Goal: Information Seeking & Learning: Learn about a topic

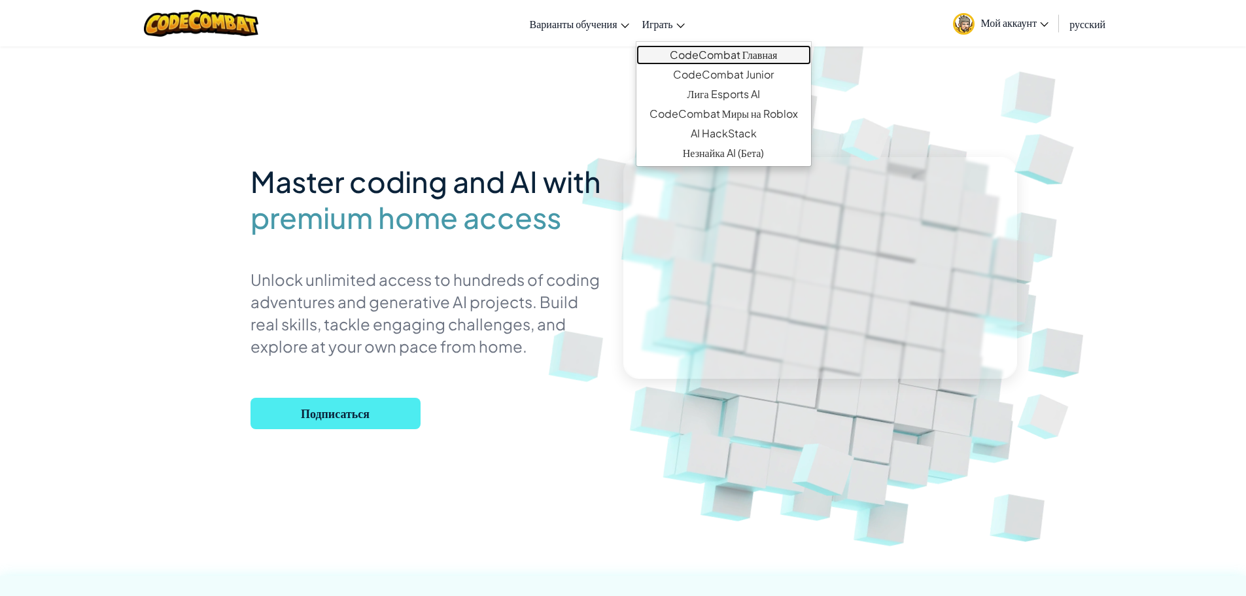
click at [692, 54] on link "CodeCombat Главная" at bounding box center [723, 55] width 175 height 20
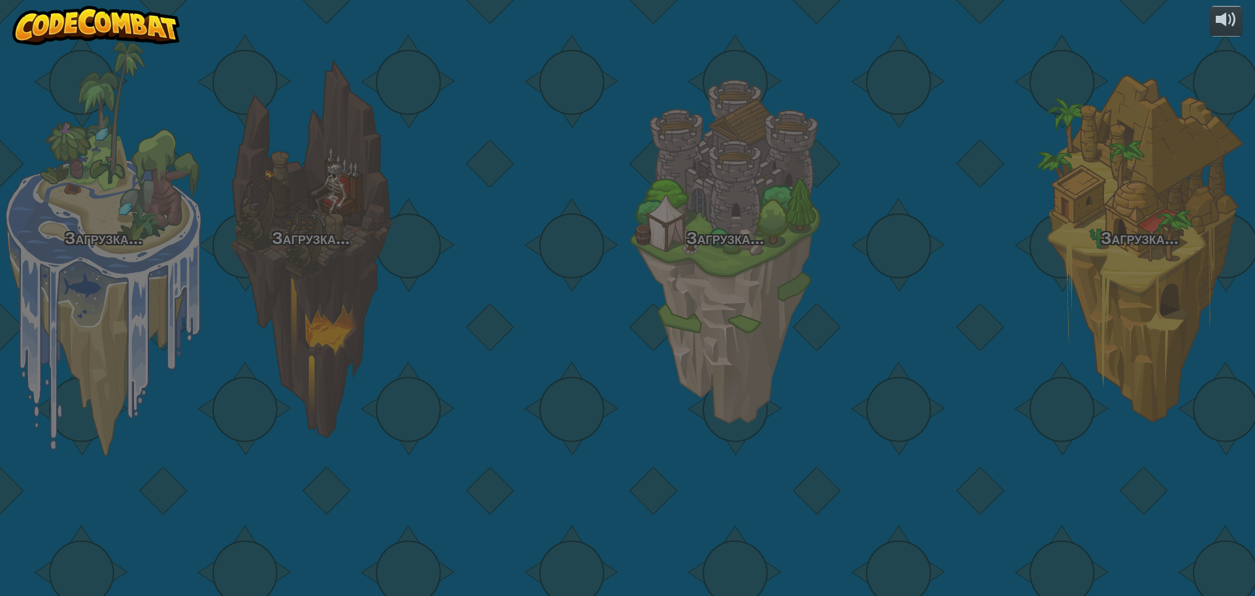
select select "ru"
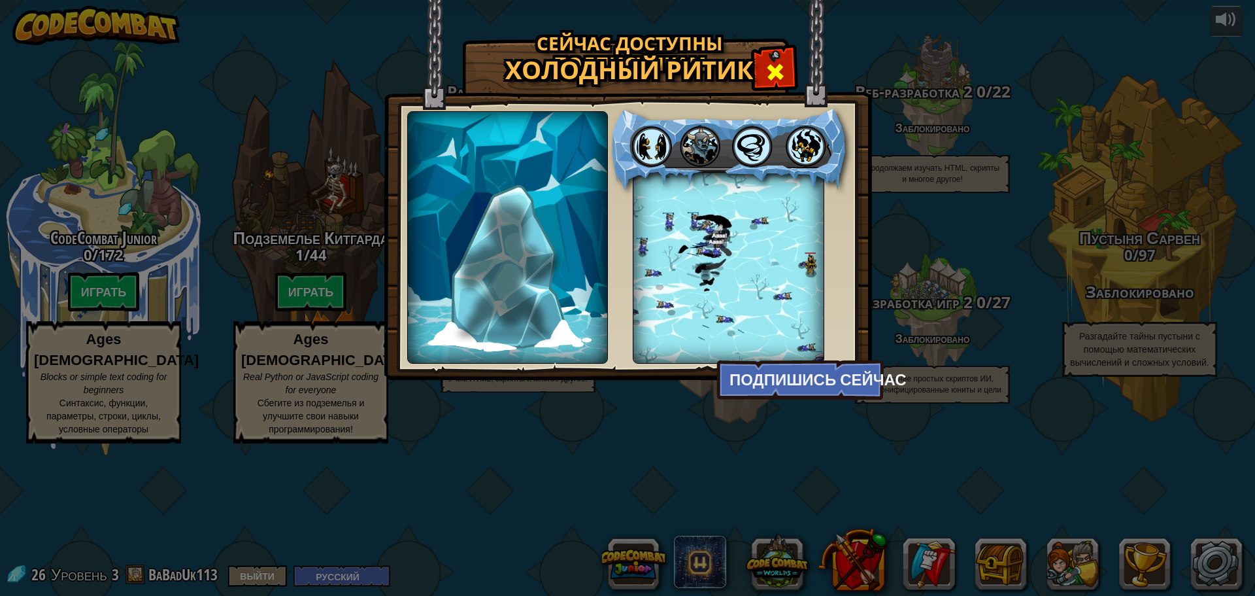
click at [785, 76] on span at bounding box center [775, 71] width 21 height 21
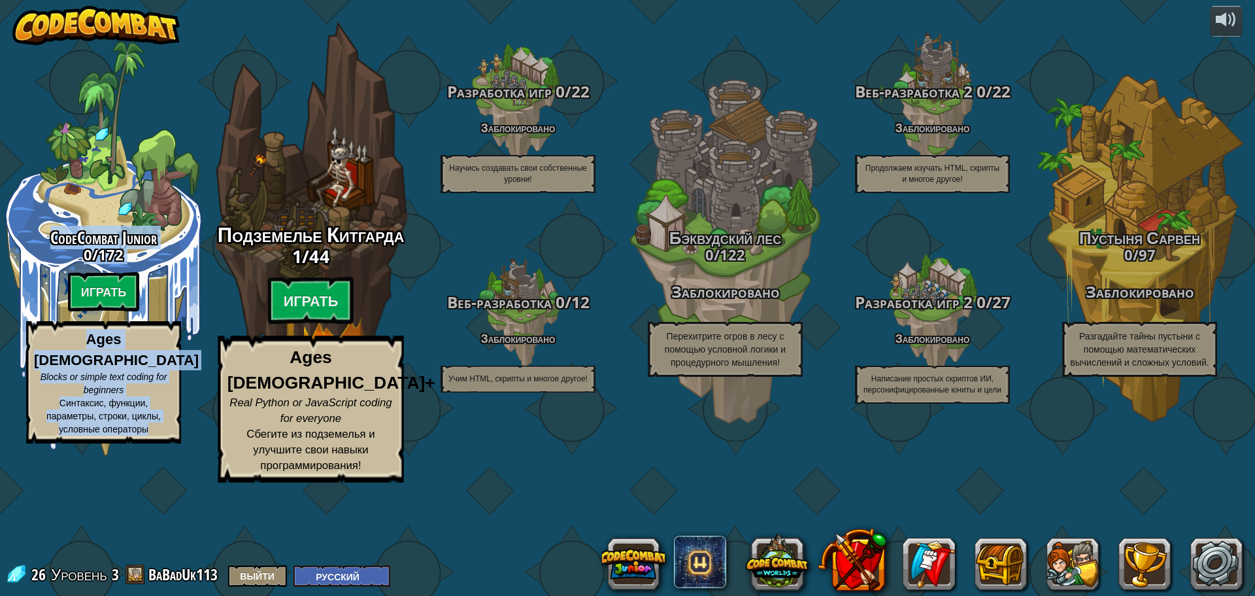
drag, startPoint x: 197, startPoint y: 148, endPoint x: 286, endPoint y: 126, distance: 92.5
click at [363, 146] on div "CodeCombat Junior 0 / 172 Играть Ages [DEMOGRAPHIC_DATA] Blocks or simple text …" at bounding box center [627, 298] width 1255 height 596
drag, startPoint x: 234, startPoint y: 108, endPoint x: 371, endPoint y: 103, distance: 137.4
drag, startPoint x: 371, startPoint y: 103, endPoint x: 208, endPoint y: 84, distance: 164.6
click at [208, 84] on div "Подземелье Китгарда 1 / 44 Играть Ages [DEMOGRAPHIC_DATA]+ Real Python or JavaS…" at bounding box center [310, 249] width 248 height 498
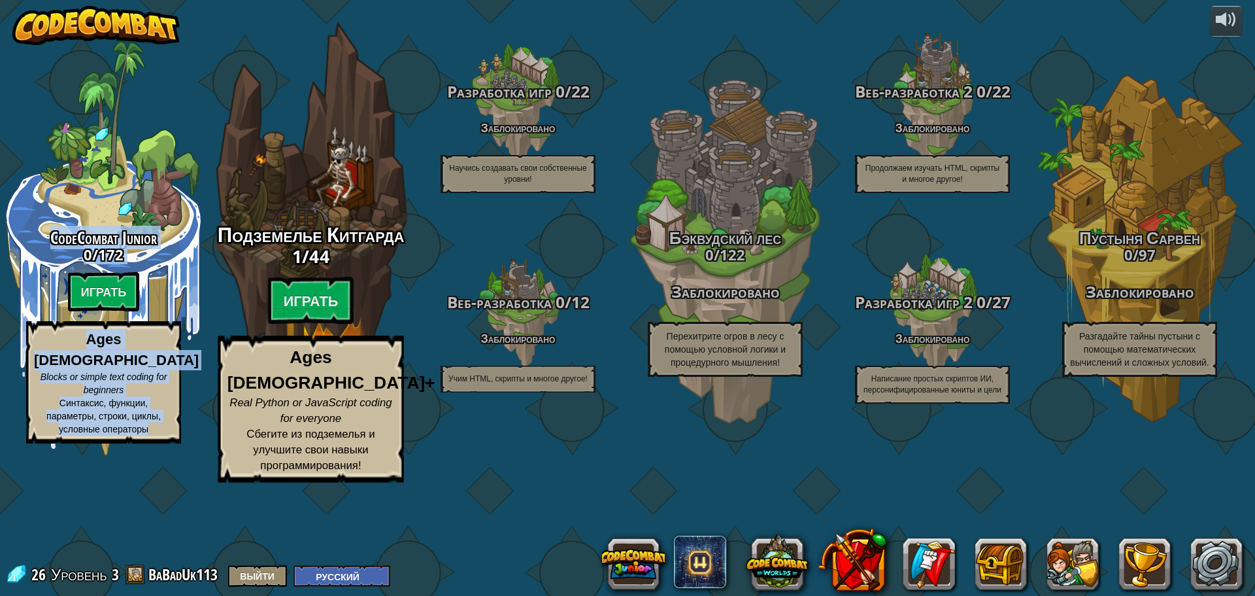
select select "ru"
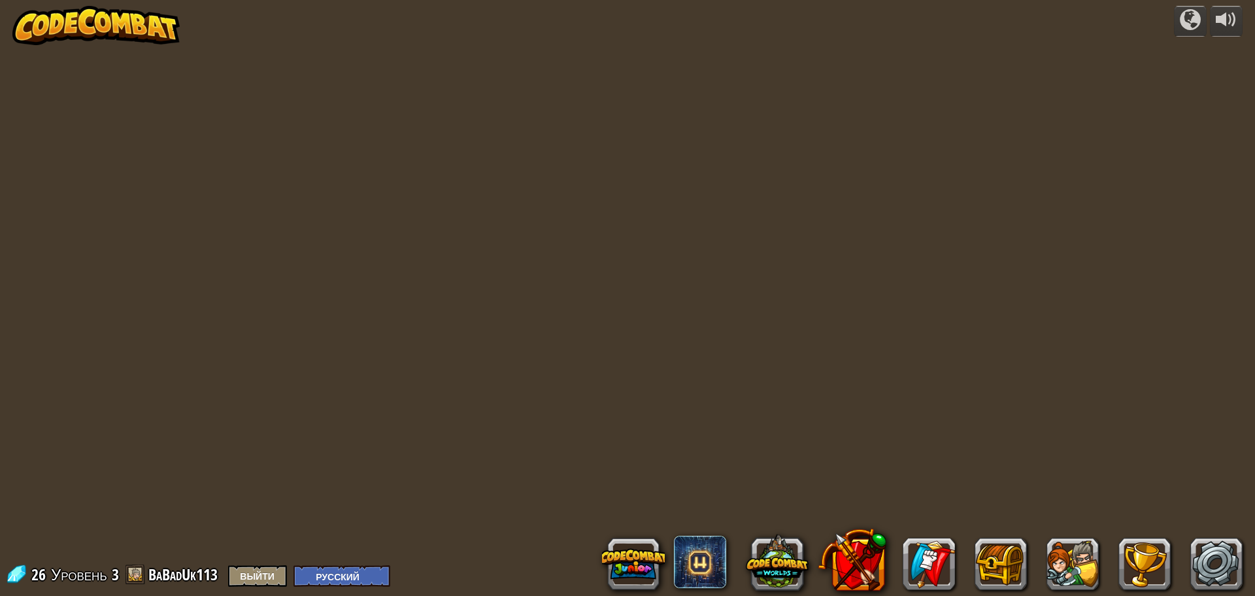
select select "ru"
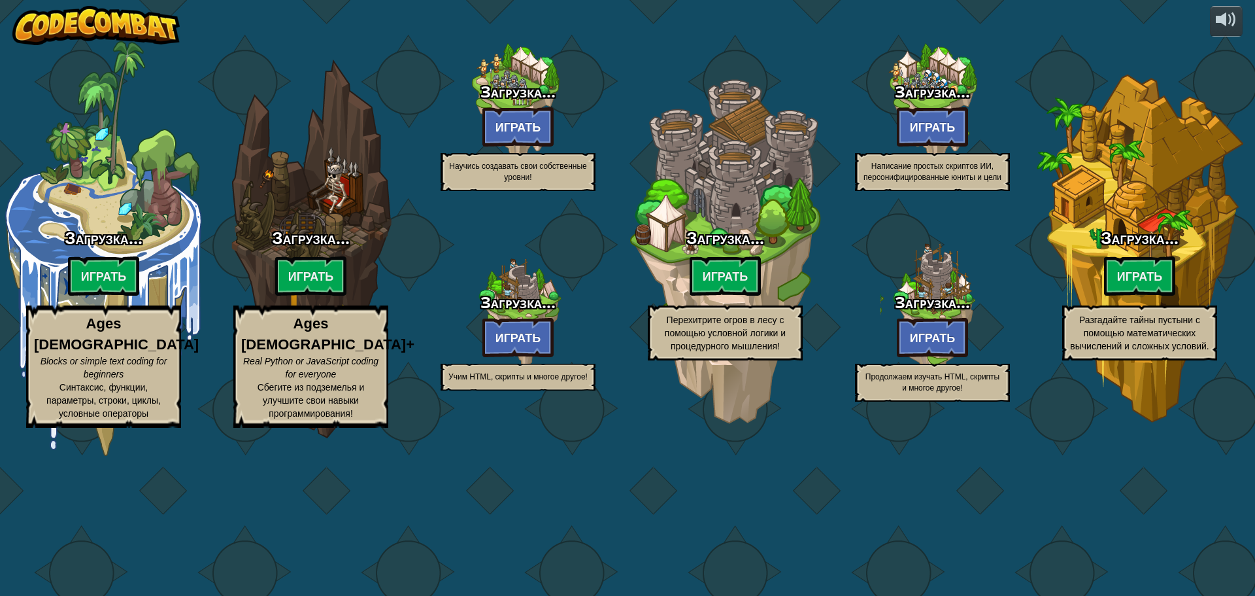
select select "ru"
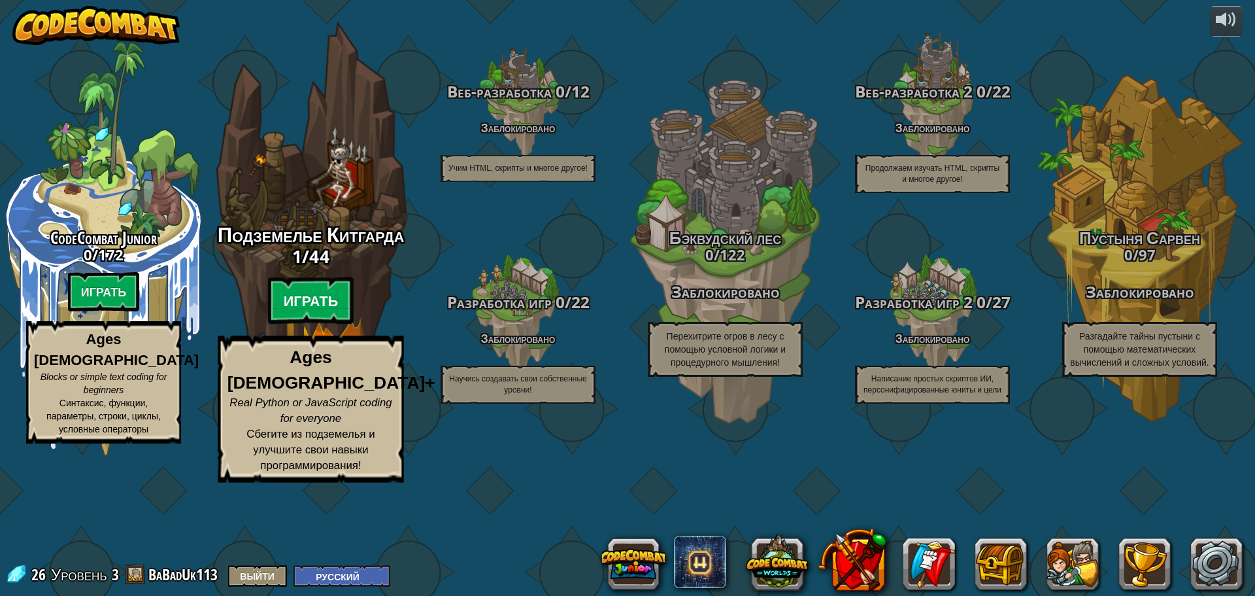
click at [315, 324] on btn "Играть" at bounding box center [311, 300] width 86 height 47
select select "ru"
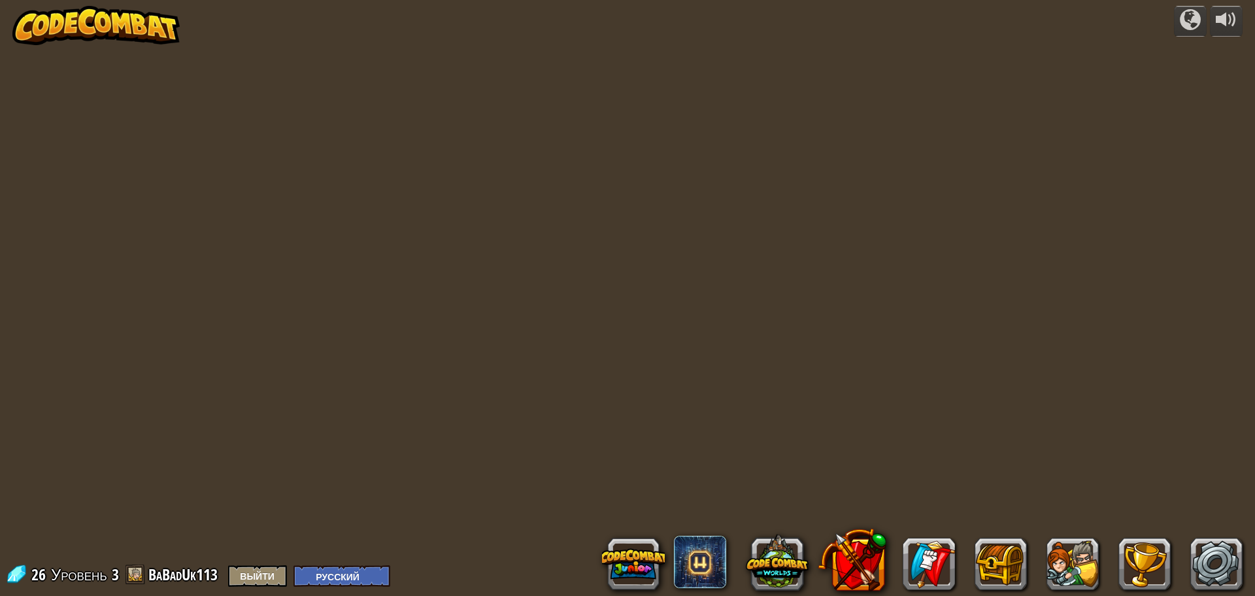
select select "ru"
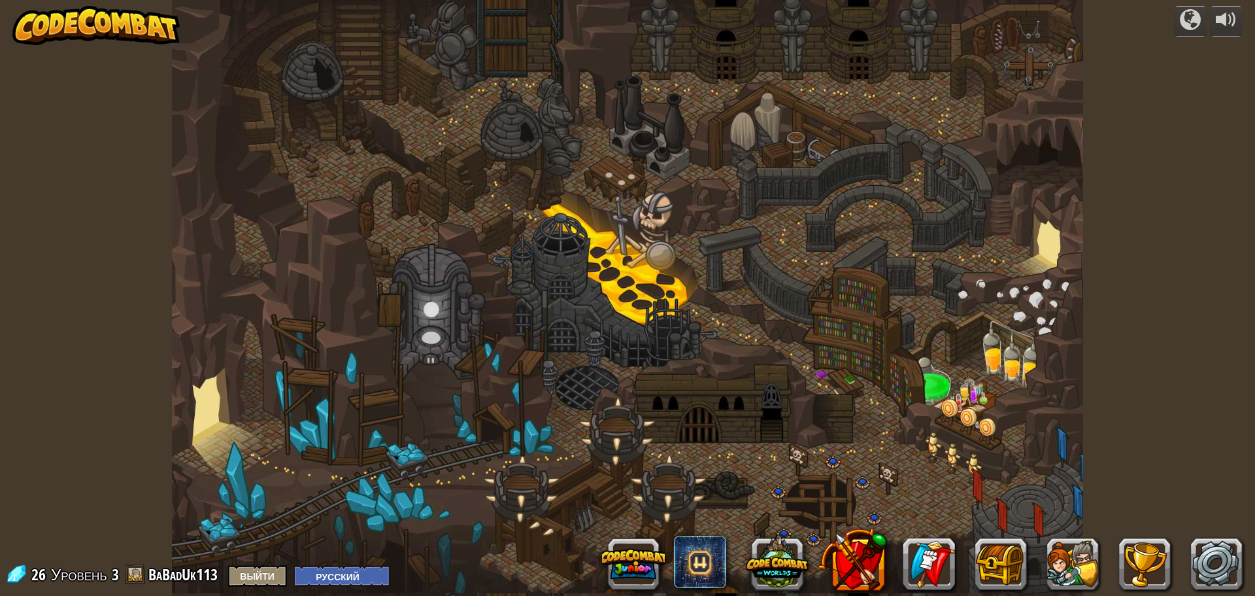
select select "ru"
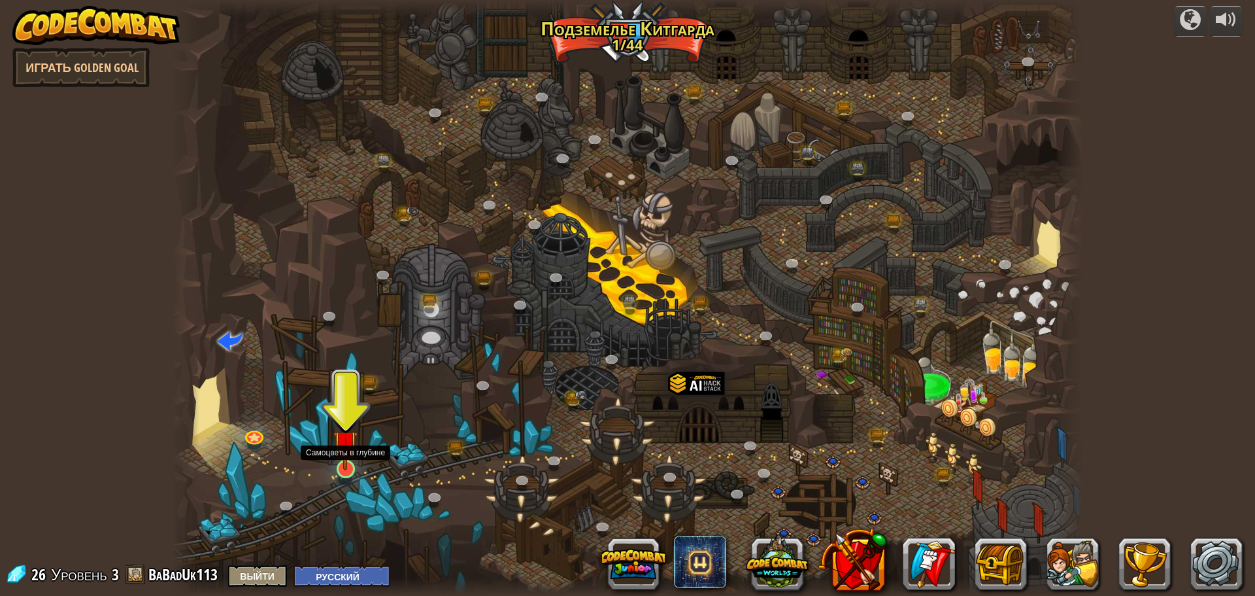
click at [343, 462] on img at bounding box center [345, 443] width 24 height 56
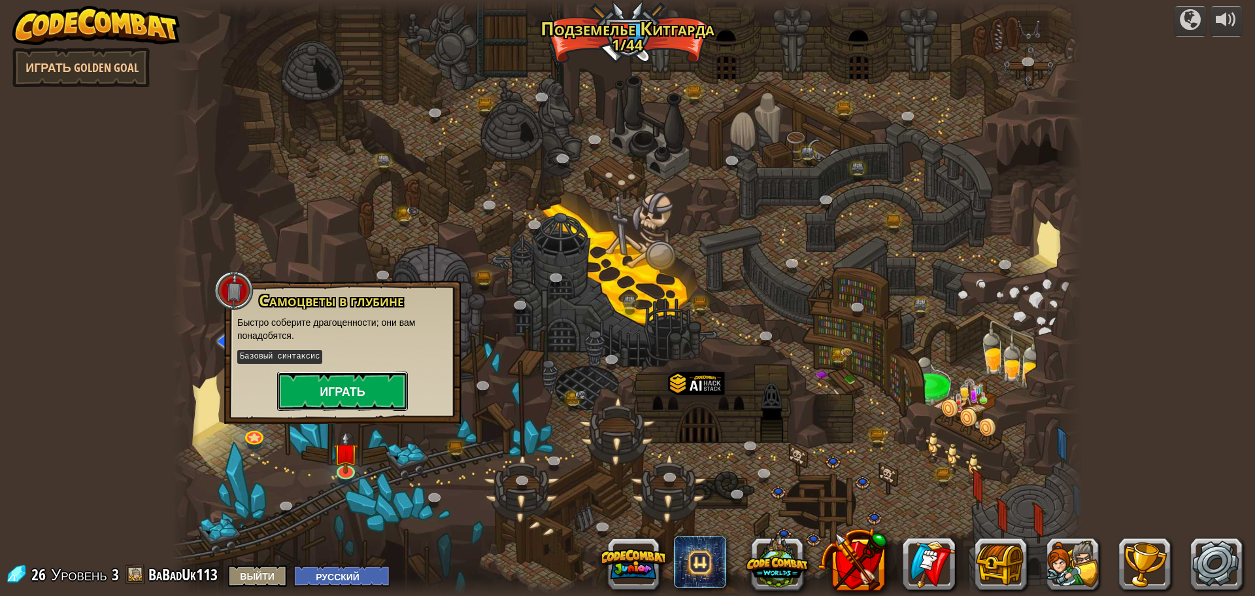
click at [362, 386] on button "Играть" at bounding box center [342, 390] width 131 height 39
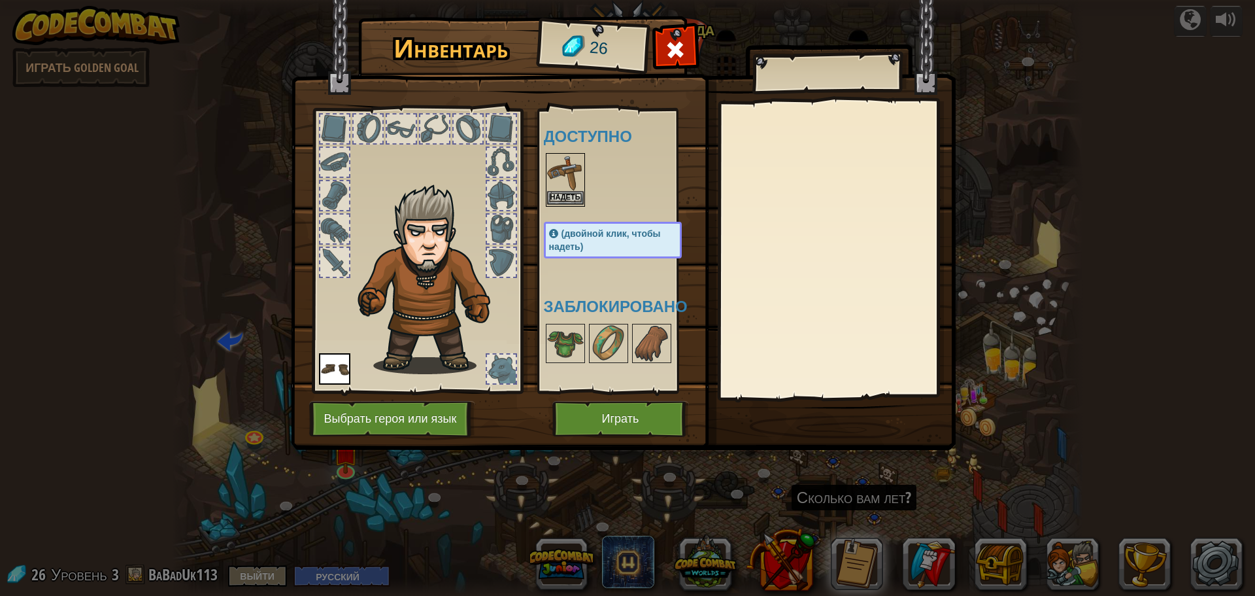
click at [568, 190] on img at bounding box center [565, 172] width 37 height 37
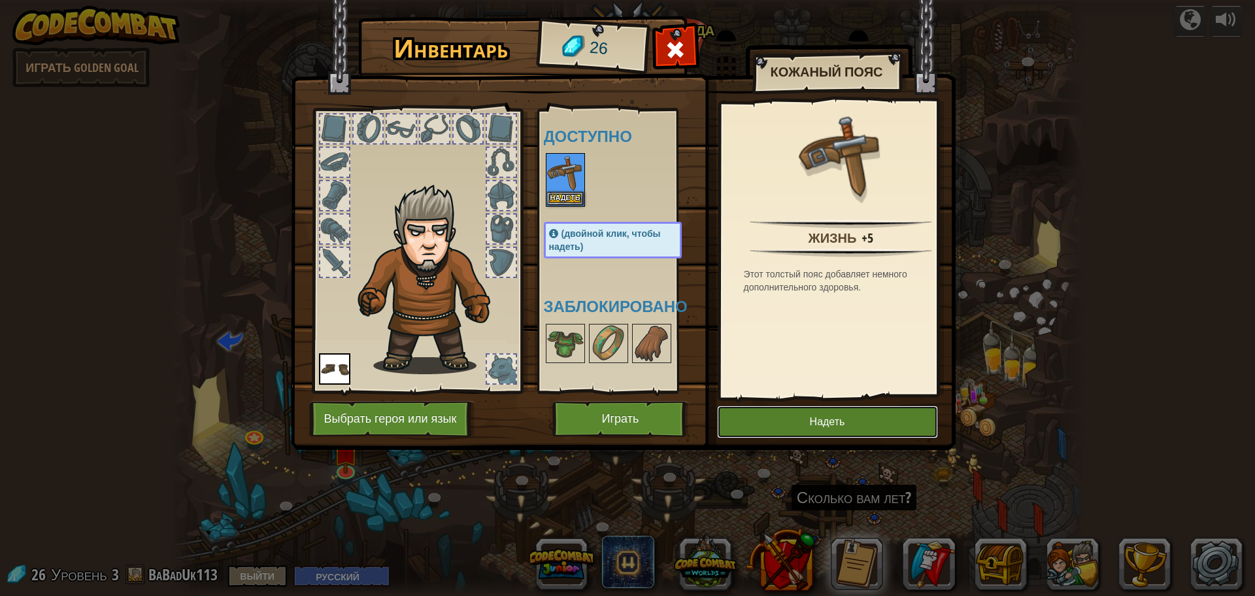
click at [865, 423] on button "Надеть" at bounding box center [827, 421] width 221 height 33
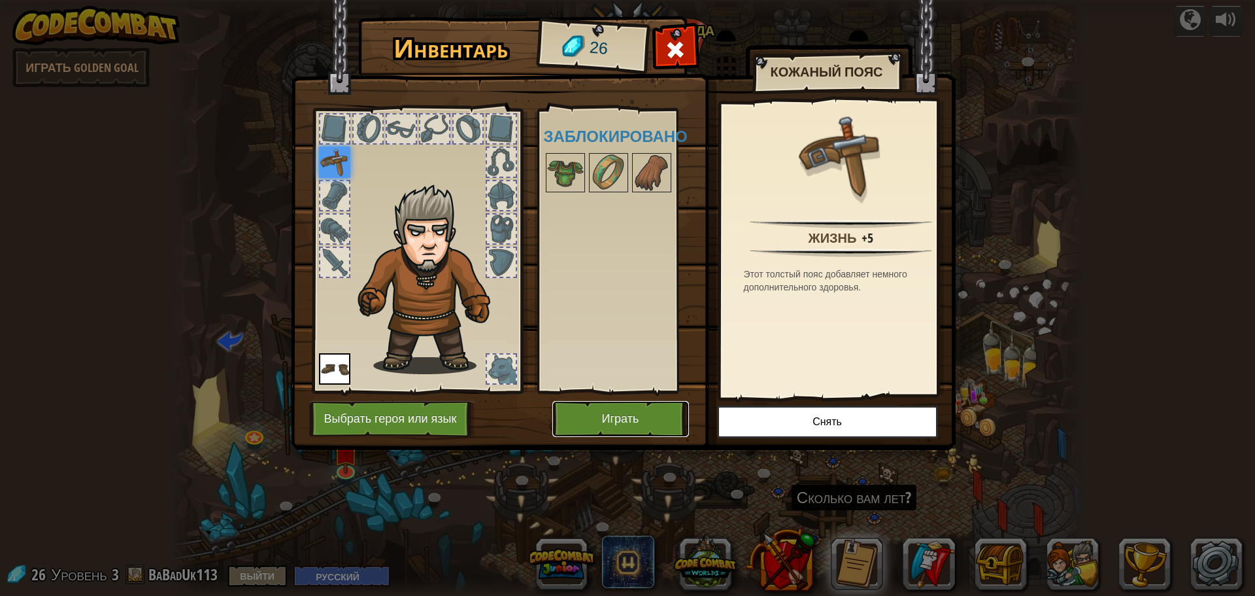
click at [644, 415] on button "Играть" at bounding box center [621, 419] width 137 height 36
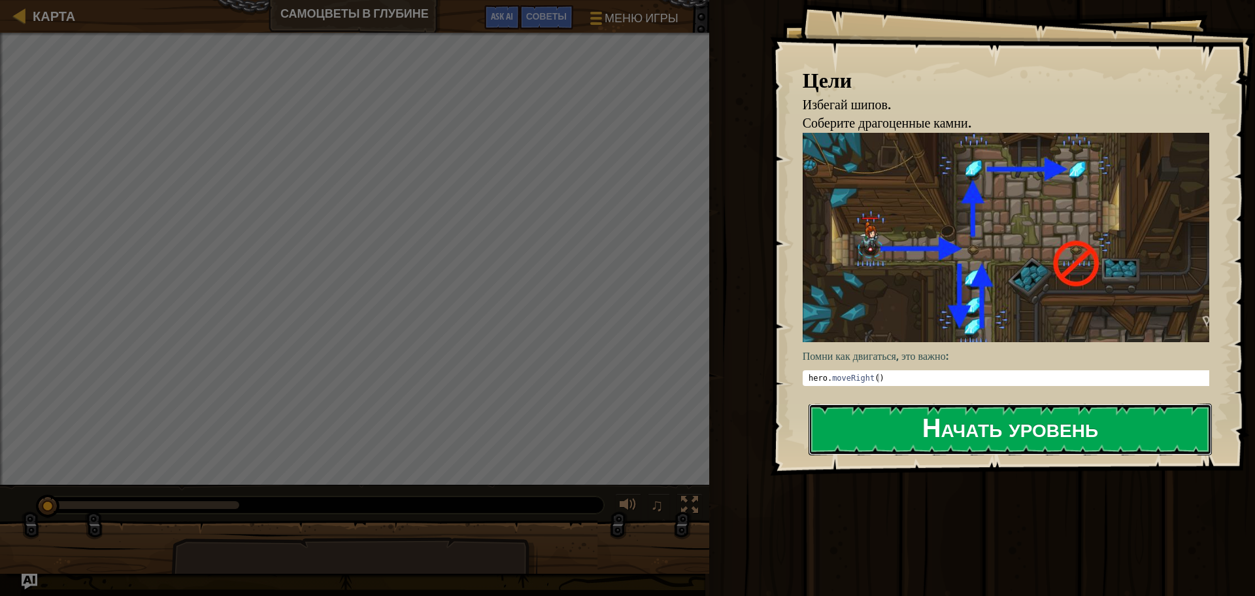
click at [1022, 438] on button "Начать уровень" at bounding box center [1010, 429] width 403 height 52
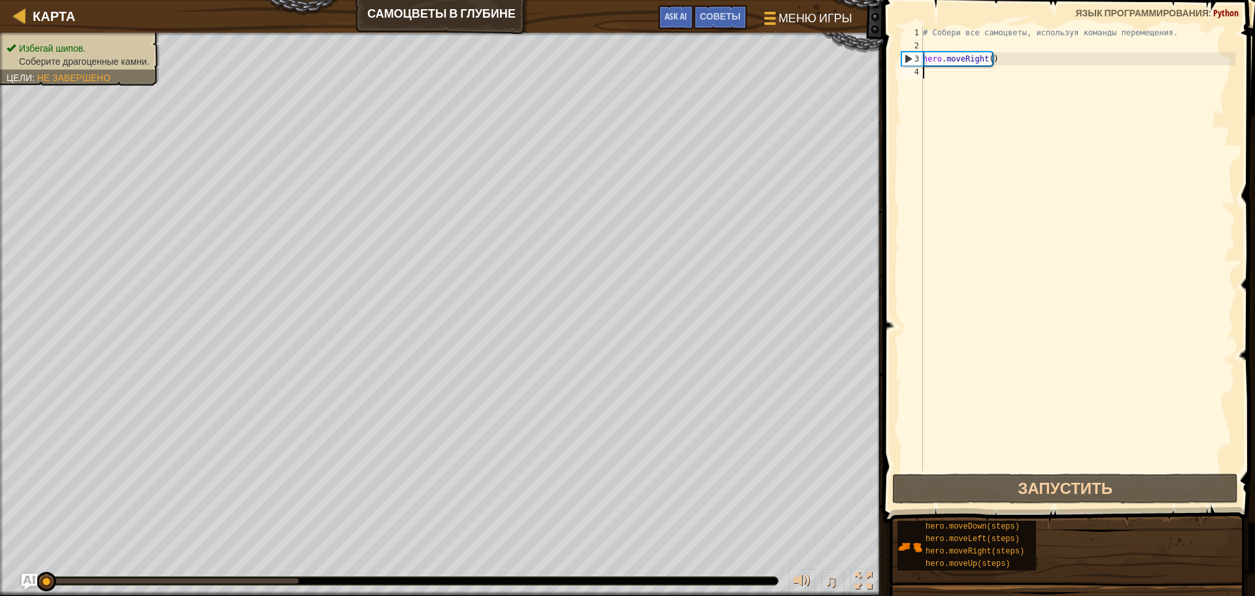
click at [1000, 61] on div "# Собери все самоцветы, используя команды перемещения. hero . moveRight ( )" at bounding box center [1078, 261] width 315 height 471
click at [989, 56] on div "# Собери все самоцветы, используя команды перемещения. hero . moveRight ( )" at bounding box center [1078, 261] width 315 height 471
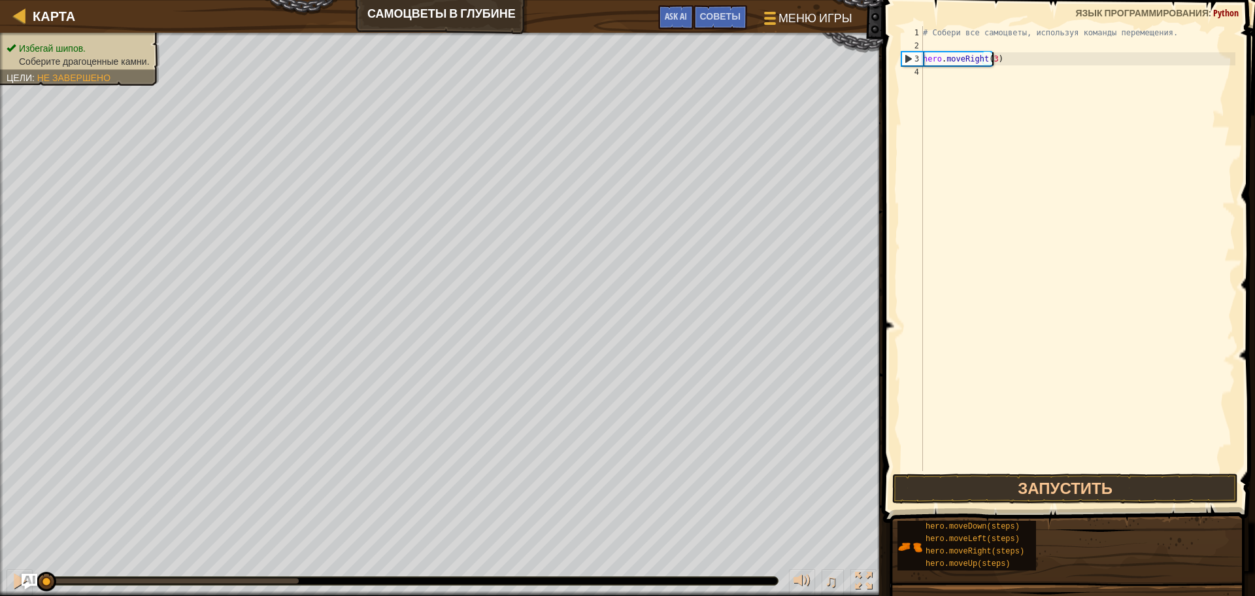
scroll to position [6, 5]
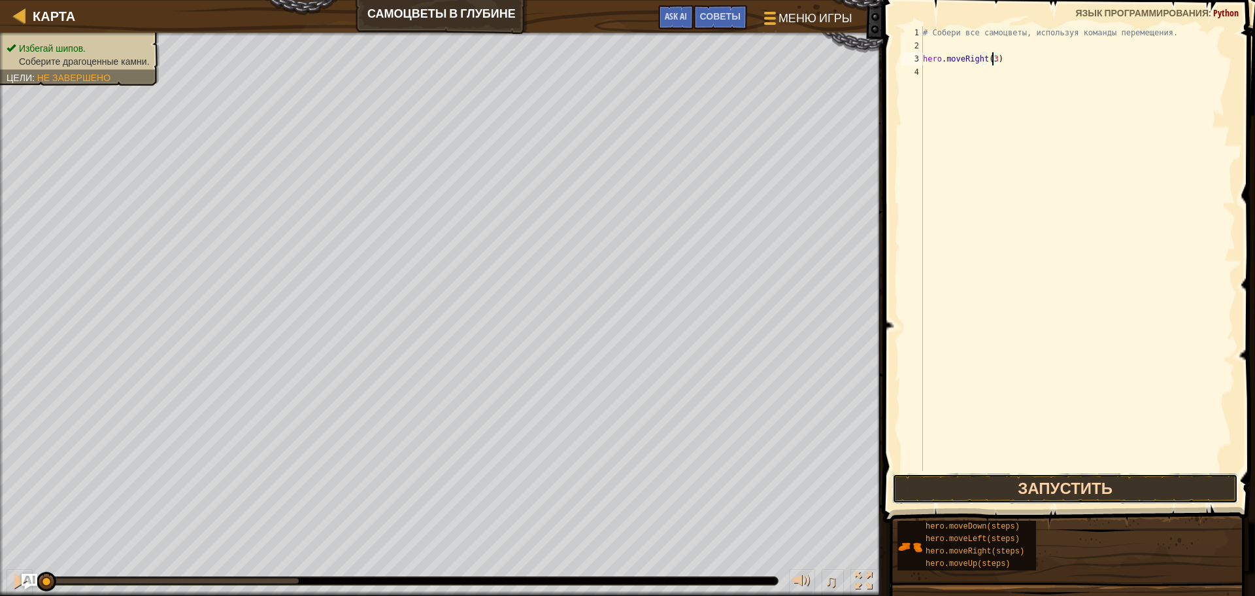
click at [1076, 485] on button "Запустить" at bounding box center [1066, 488] width 346 height 30
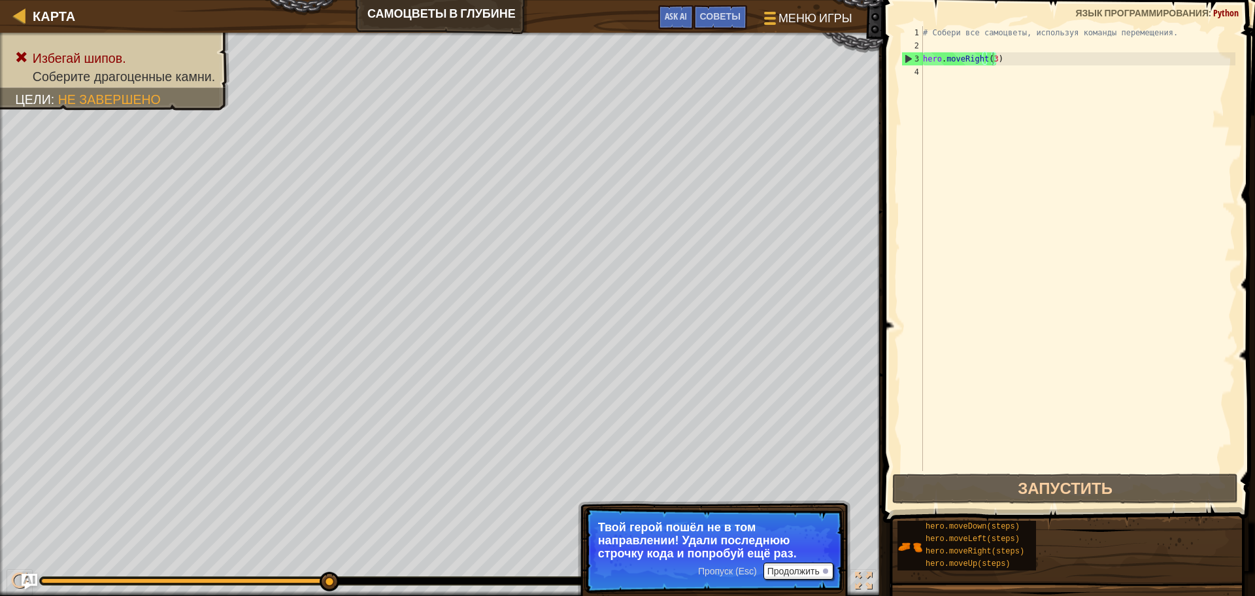
click at [739, 570] on span "Пропуск (Esc)" at bounding box center [727, 571] width 59 height 10
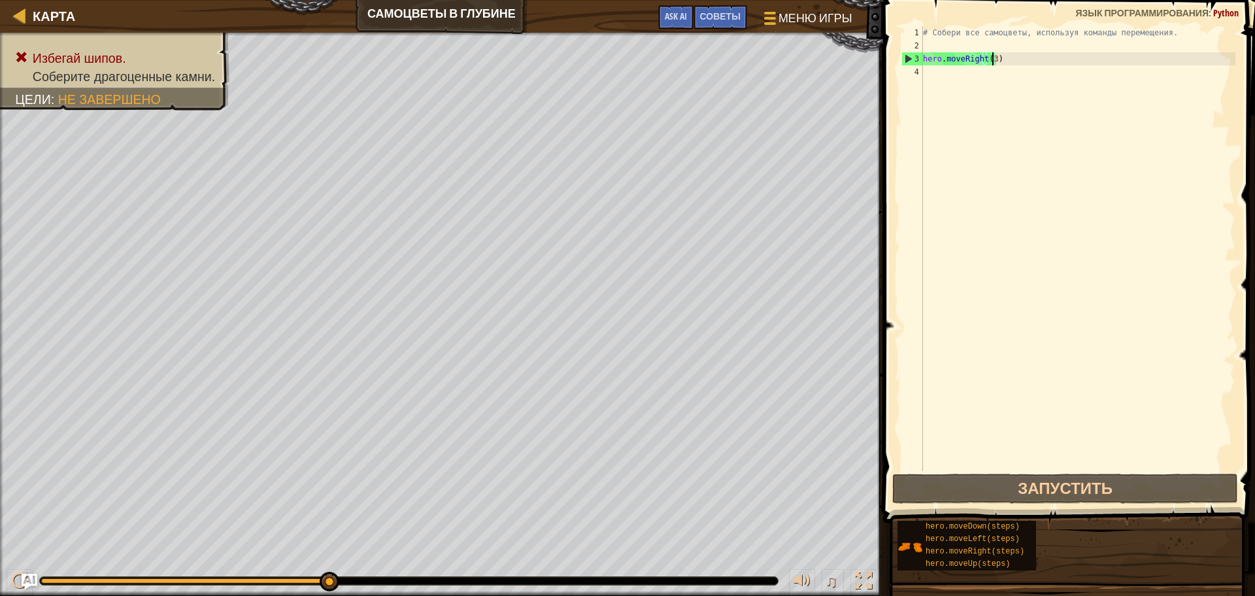
type textarea "hero.moveRight()"
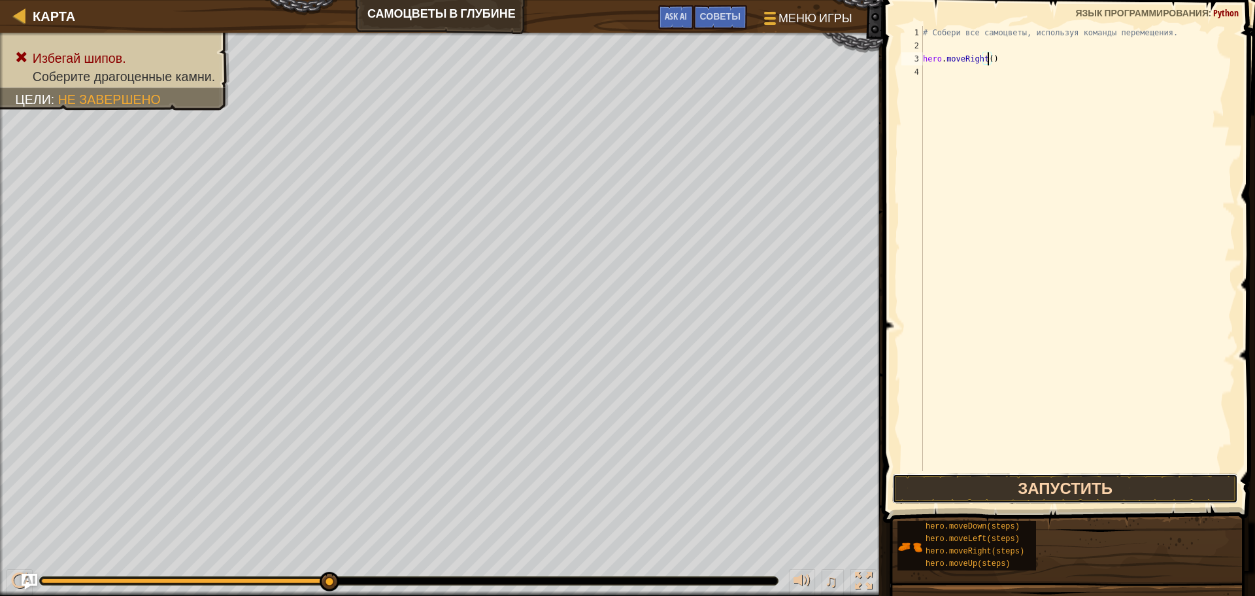
click at [1063, 487] on button "Запустить" at bounding box center [1066, 488] width 346 height 30
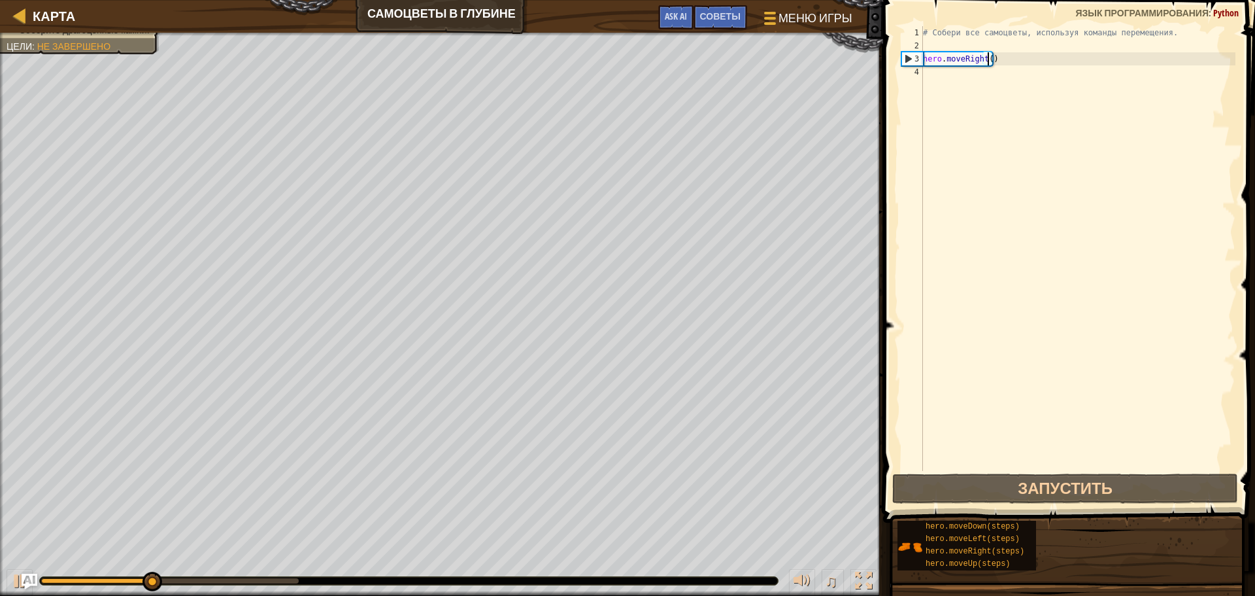
click at [948, 75] on div "# Собери все самоцветы, используя команды перемещения. hero . moveRight ( )" at bounding box center [1078, 261] width 315 height 471
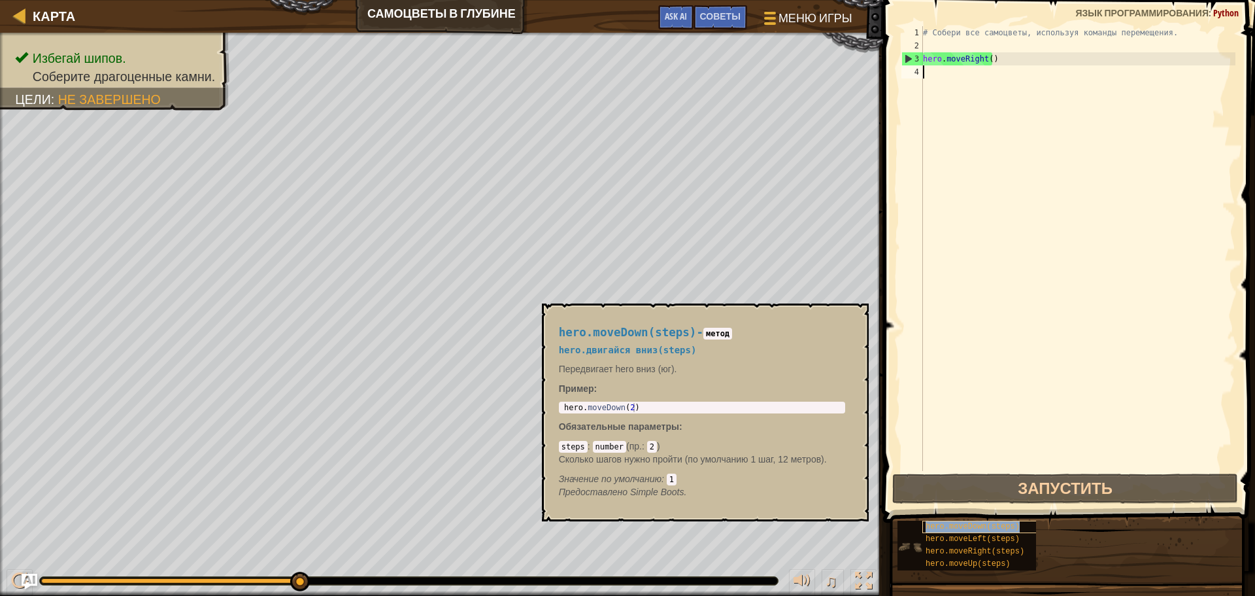
click at [1007, 528] on span "hero.moveDown(steps)" at bounding box center [973, 526] width 94 height 9
type textarea "hero.moveDown(2)"
click at [628, 407] on div "hero . moveDown ( 2 )" at bounding box center [702, 416] width 281 height 27
drag, startPoint x: 649, startPoint y: 411, endPoint x: 541, endPoint y: 411, distance: 107.2
click at [542, 411] on div "hero.moveDown(steps) - метод hero.двигайся вниз(steps) Передвигает hero вниз (ю…" at bounding box center [705, 412] width 327 height 218
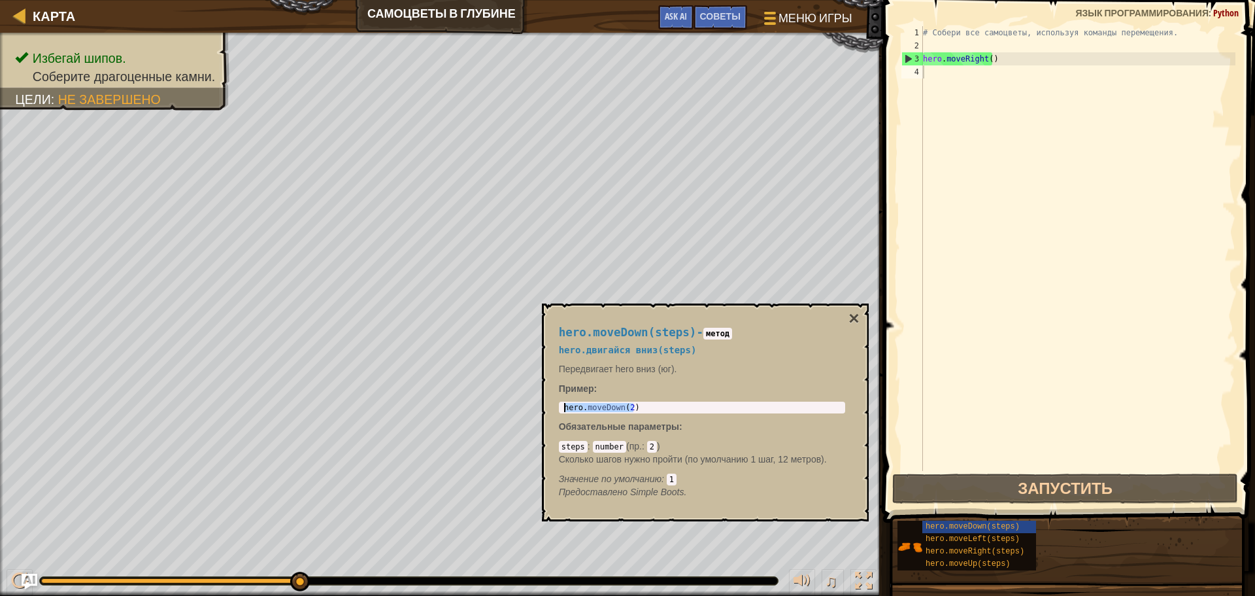
click at [971, 73] on div "# Собери все самоцветы, используя команды перемещения. hero . moveRight ( )" at bounding box center [1078, 261] width 315 height 471
paste textarea "hero.moveDown(2)"
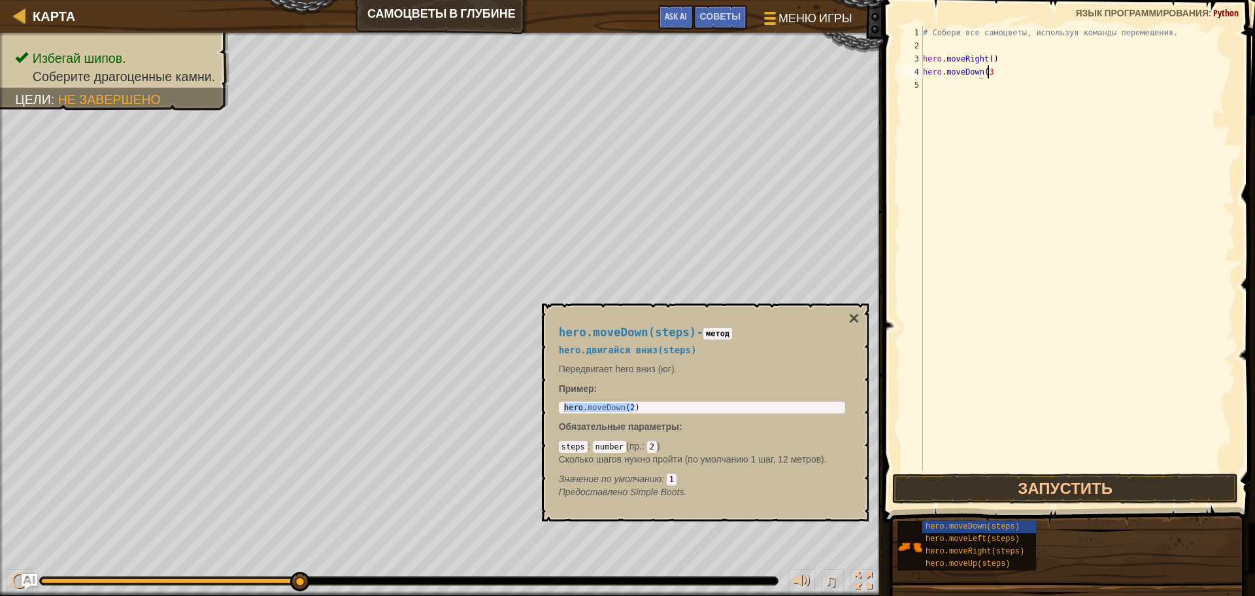
scroll to position [6, 5]
click at [1062, 496] on button "Запустить" at bounding box center [1066, 488] width 346 height 30
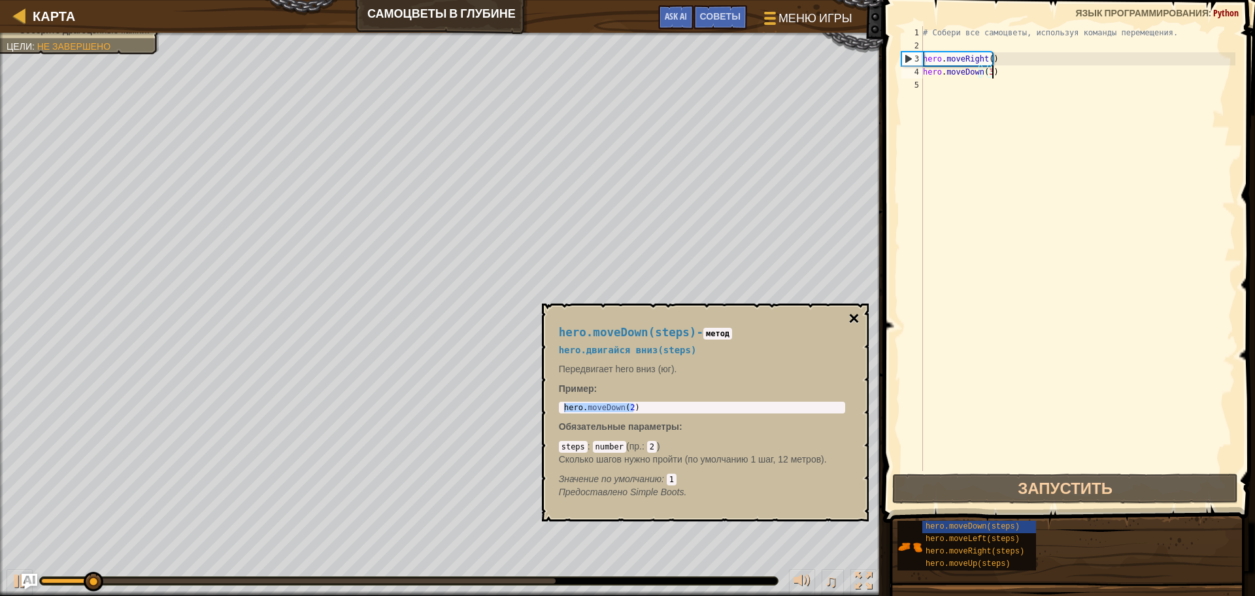
click at [857, 313] on button "×" at bounding box center [854, 318] width 10 height 18
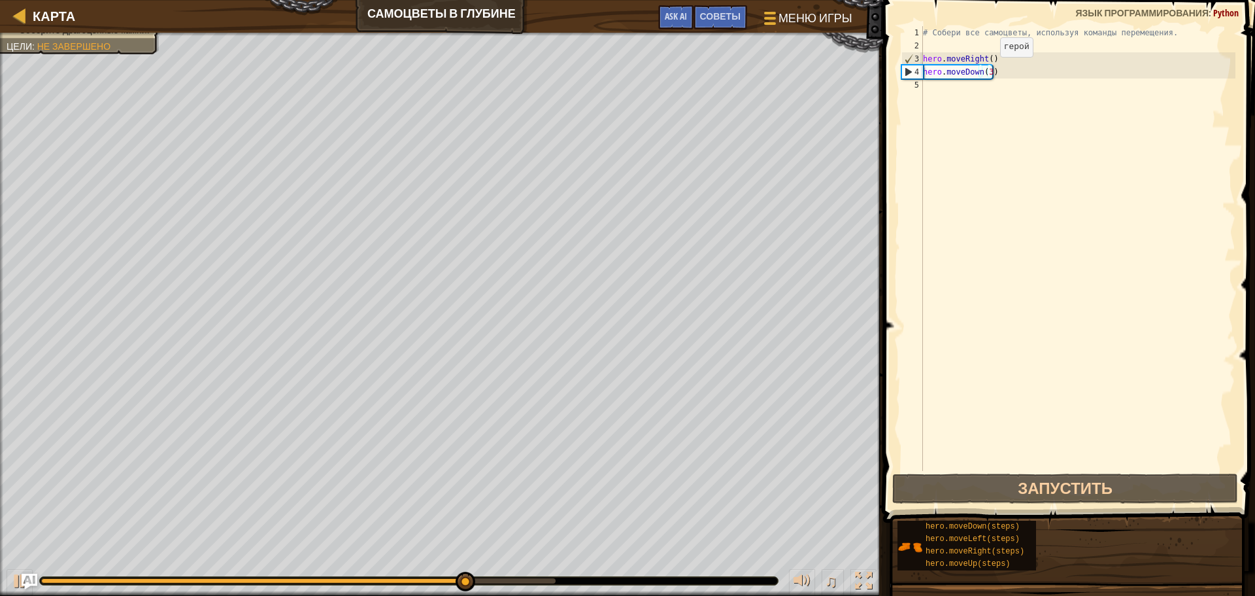
click at [987, 69] on div "# Собери все самоцветы, используя команды перемещения. hero . moveRight ( ) her…" at bounding box center [1078, 261] width 315 height 471
type textarea "hero.moveDown()"
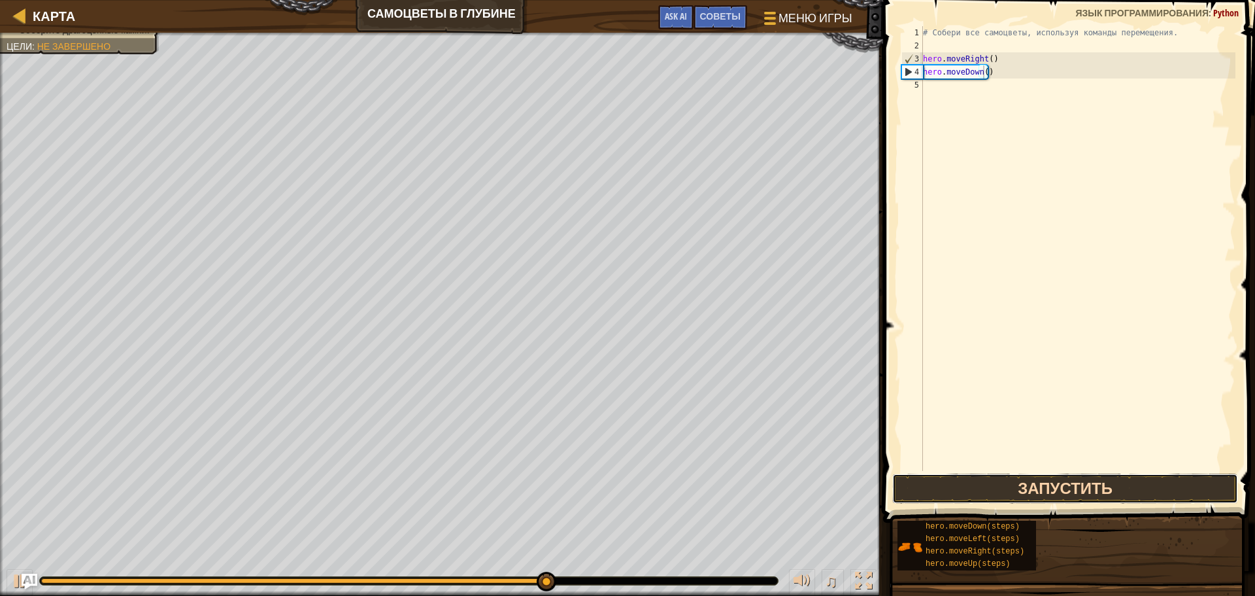
click at [1067, 485] on button "Запустить" at bounding box center [1066, 488] width 346 height 30
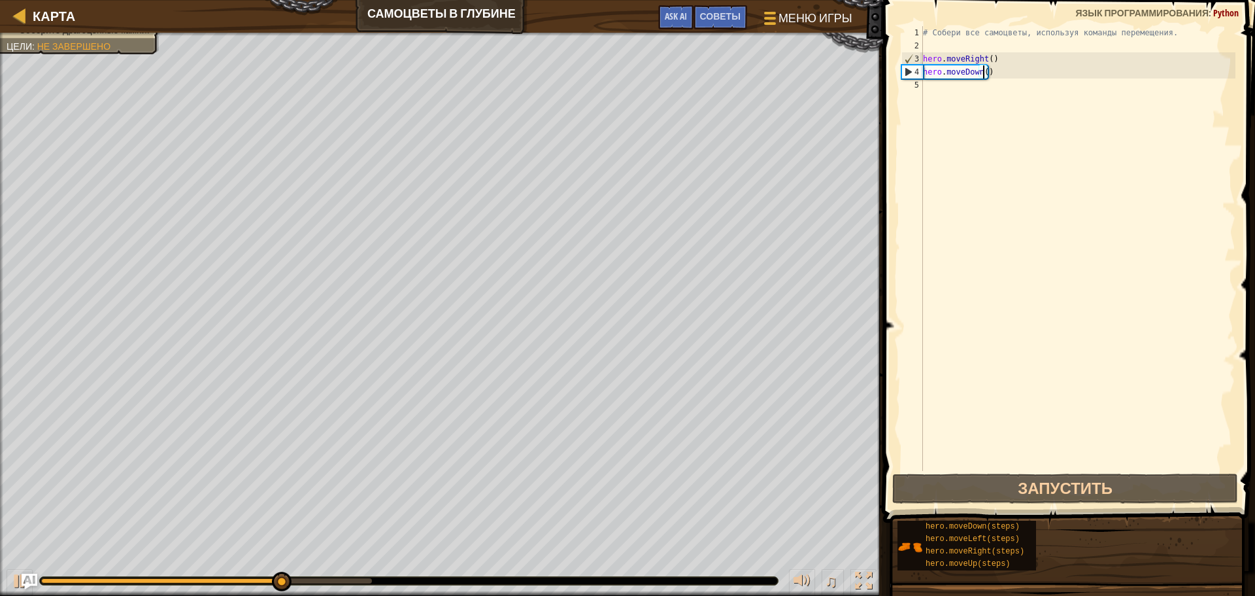
click at [969, 90] on div "# Собери все самоцветы, используя команды перемещения. hero . moveRight ( ) her…" at bounding box center [1078, 261] width 315 height 471
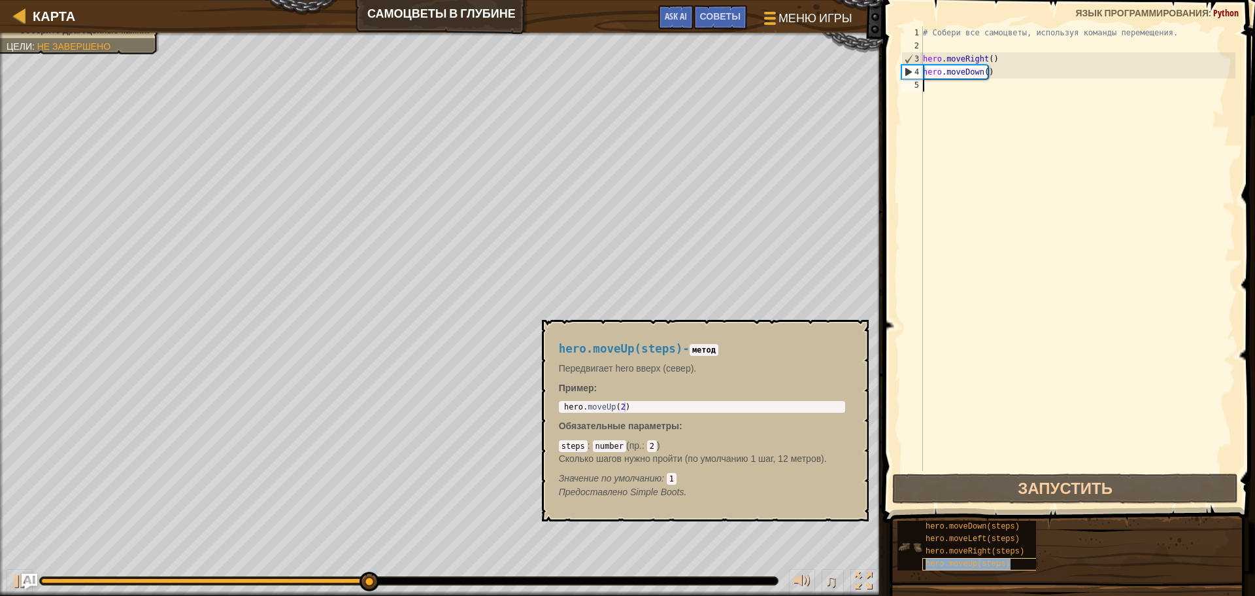
click at [991, 560] on span "hero.moveUp(steps)" at bounding box center [968, 563] width 85 height 9
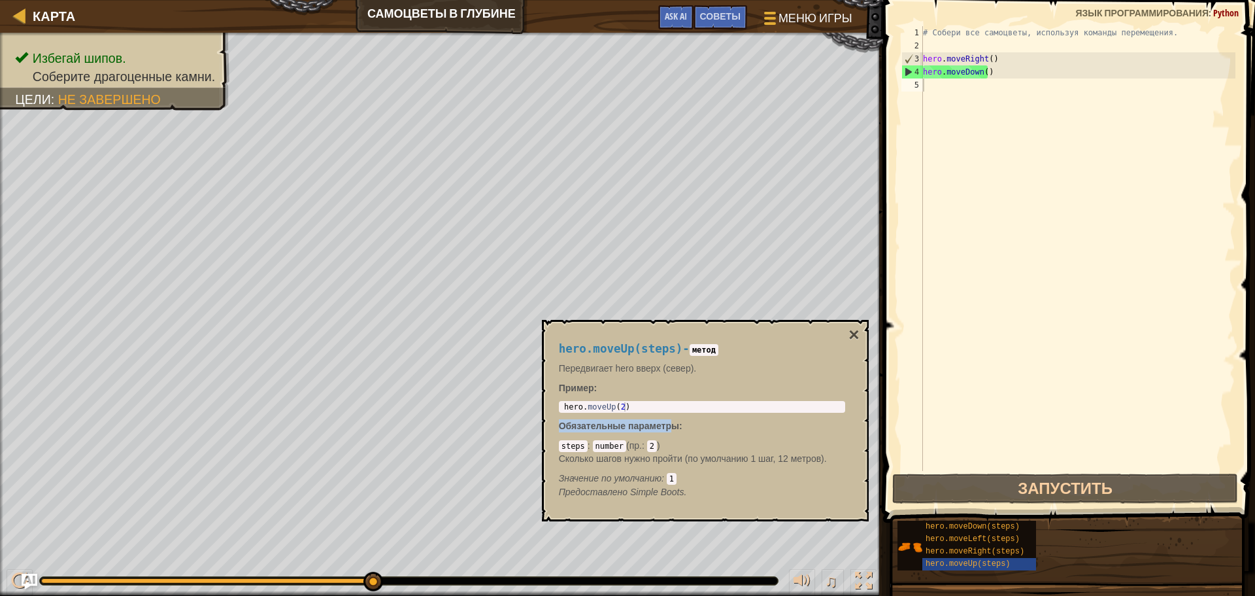
drag, startPoint x: 651, startPoint y: 417, endPoint x: 670, endPoint y: 408, distance: 21.1
click at [670, 408] on div "hero.moveUp(steps) - метод Передвигает hero вверх (север). Пример : 1 hero . mo…" at bounding box center [702, 420] width 305 height 180
type textarea "hero.moveUp(2)"
click at [537, 0] on body "[PERSON_NAME] в глубине Меню игры Готово Советы Ask AI 1 הההההההההההההההההההההה…" at bounding box center [627, 0] width 1255 height 0
click at [970, 86] on div "# Собери все самоцветы, используя команды перемещения. hero . moveRight ( ) her…" at bounding box center [1078, 261] width 315 height 471
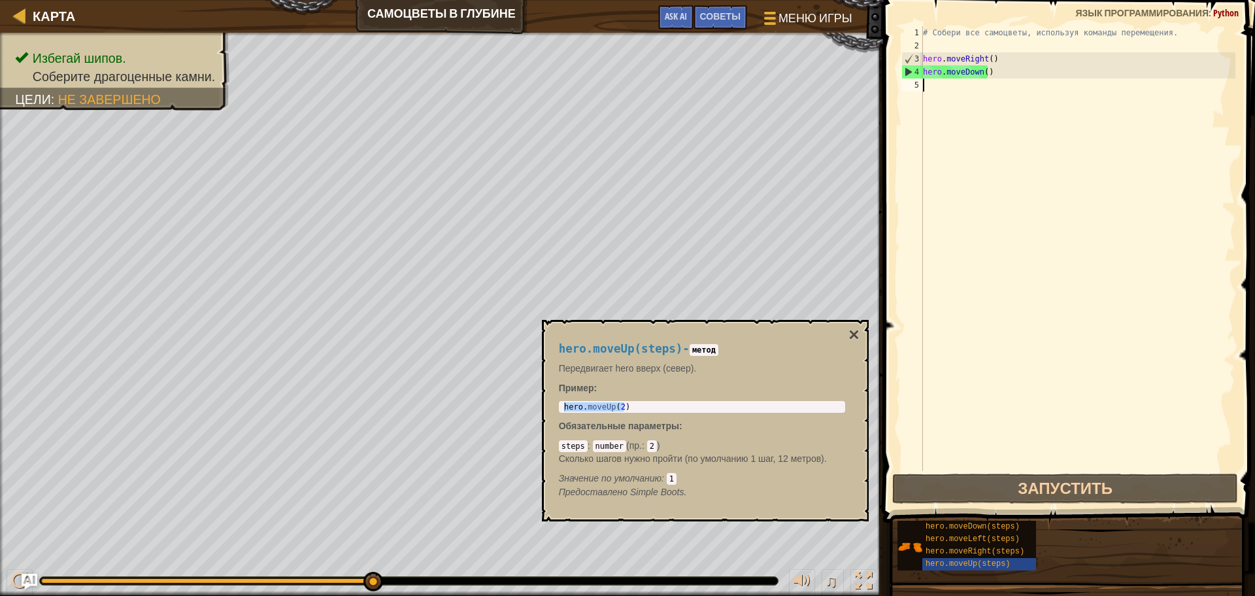
paste textarea "hero.moveUp(2)"
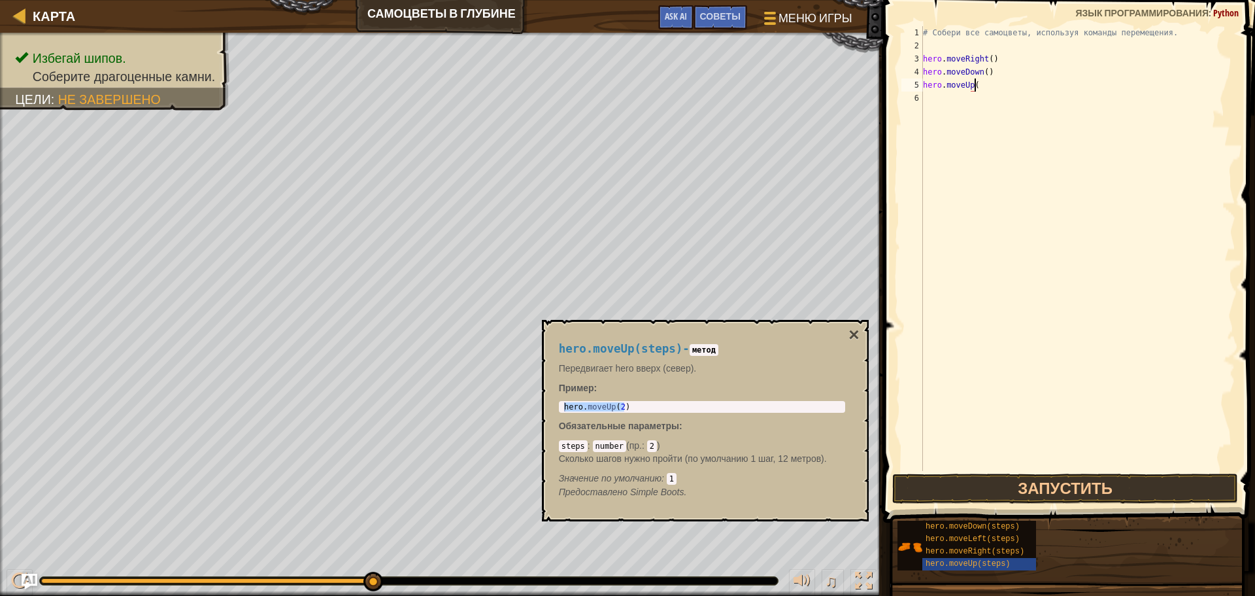
scroll to position [6, 4]
click at [1086, 489] on button "Запустить" at bounding box center [1066, 488] width 346 height 30
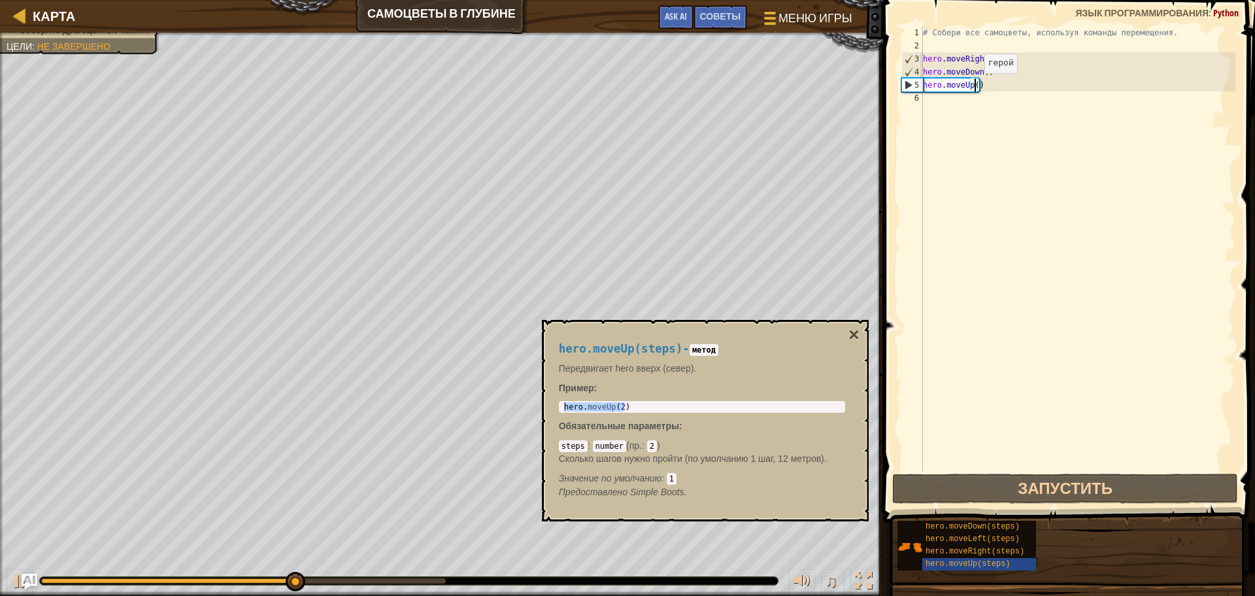
click at [974, 86] on div "# Собери все самоцветы, используя команды перемещения. hero . moveRight ( ) her…" at bounding box center [1078, 261] width 315 height 471
type textarea "hero.moveUp(2)"
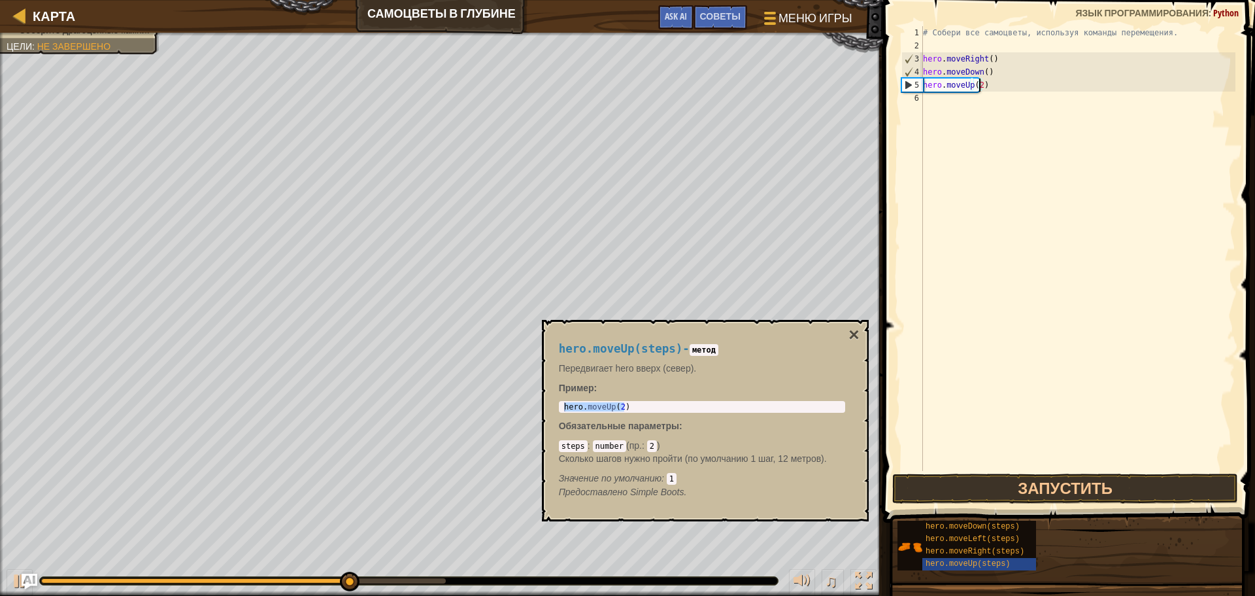
scroll to position [6, 0]
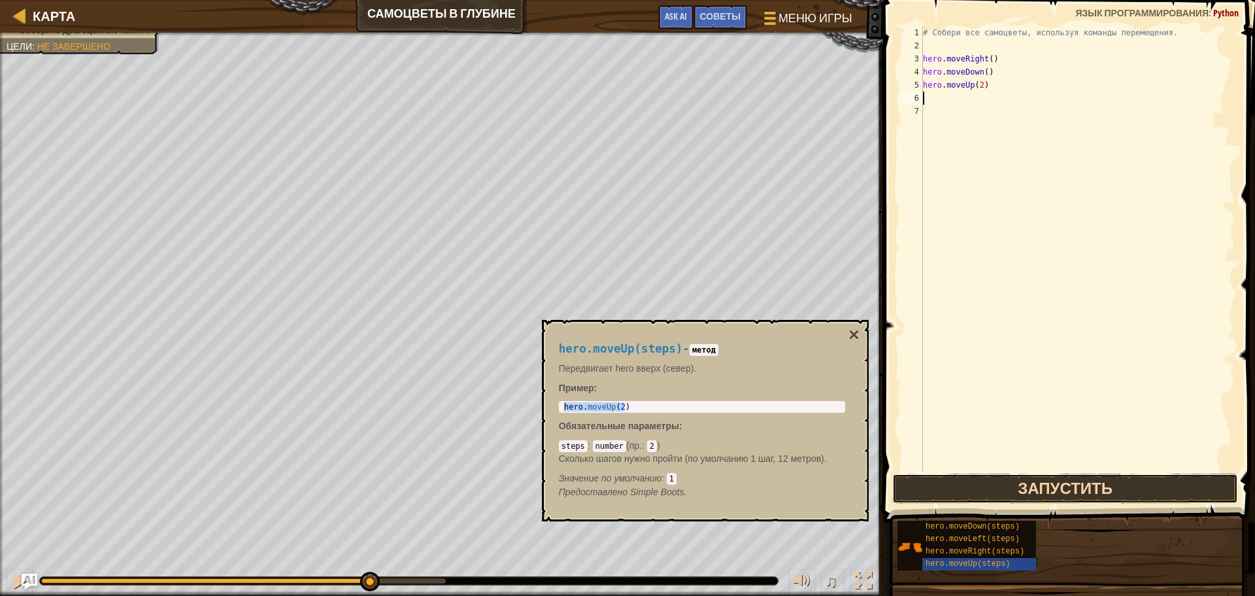
click at [1104, 480] on button "Запустить" at bounding box center [1066, 488] width 346 height 30
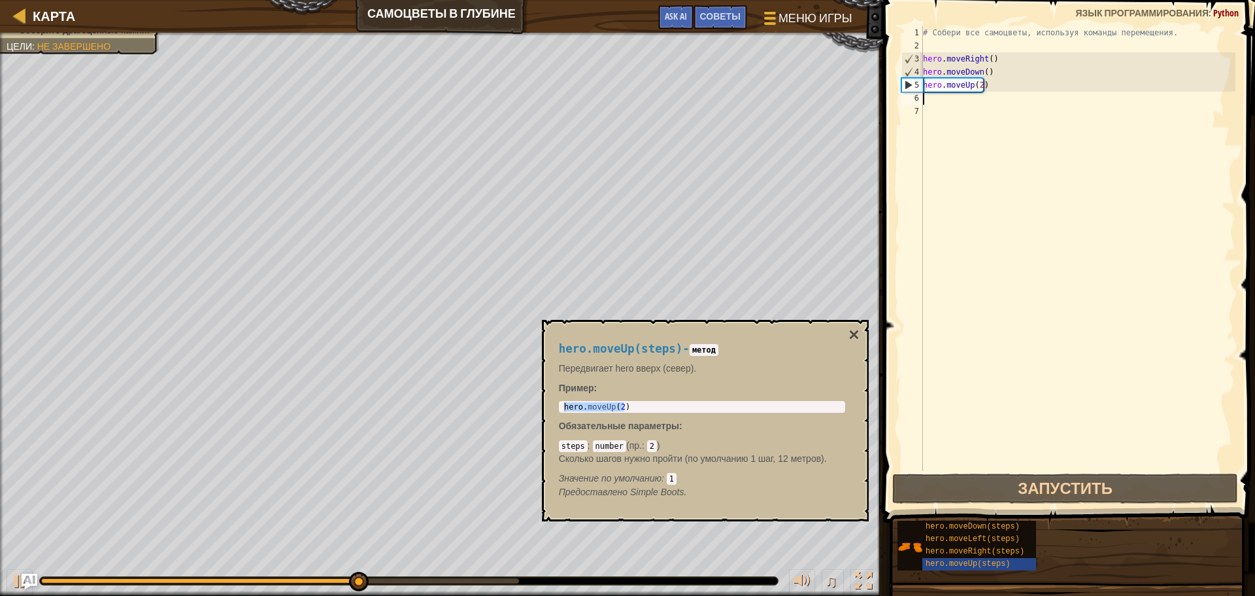
click at [944, 97] on div "# Собери все самоцветы, используя команды перемещения. hero . moveRight ( ) her…" at bounding box center [1078, 261] width 315 height 471
click at [985, 537] on span "hero.moveLeft(steps)" at bounding box center [973, 538] width 94 height 9
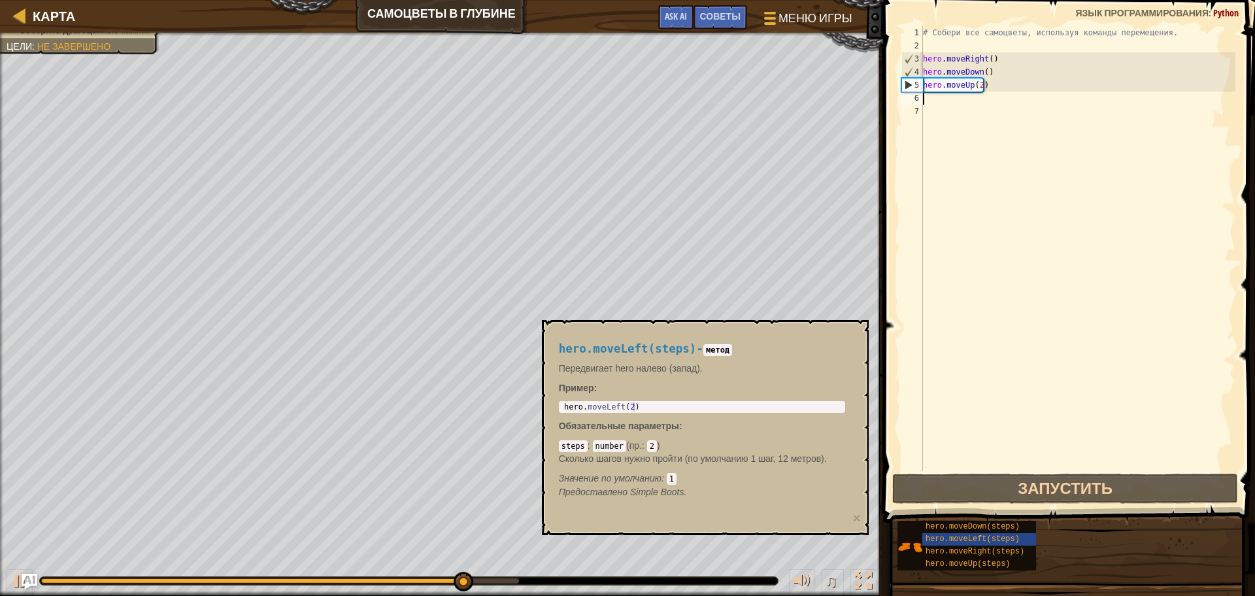
type textarea "hero.moveLeft(2)"
drag, startPoint x: 642, startPoint y: 407, endPoint x: 551, endPoint y: 414, distance: 91.1
click at [551, 414] on div "hero.moveLeft(steps) - метод Передвигает hero налево (запад). Пример : hero.mov…" at bounding box center [702, 420] width 305 height 180
drag, startPoint x: 551, startPoint y: 415, endPoint x: 649, endPoint y: 409, distance: 97.6
click at [554, 412] on div "hero.moveLeft(steps) - метод Передвигает hero налево (запад). Пример : hero.mov…" at bounding box center [702, 420] width 305 height 180
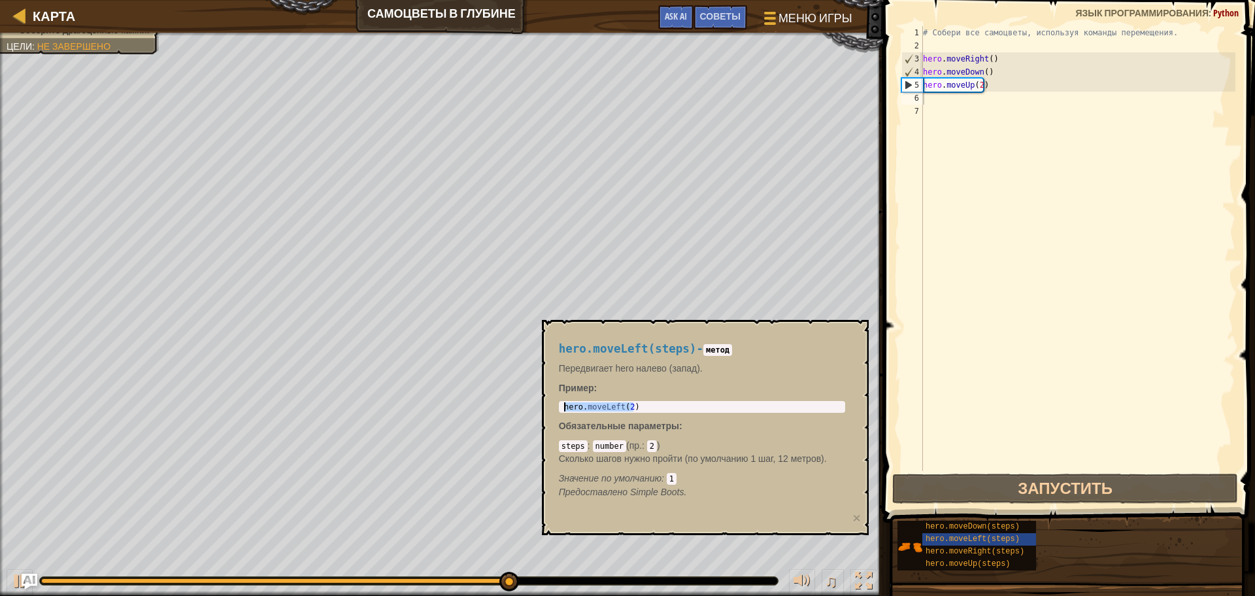
drag, startPoint x: 652, startPoint y: 408, endPoint x: 542, endPoint y: 411, distance: 109.9
click at [542, 411] on div "hero.moveLeft(steps) - метод Передвигает hero налево (запад). Пример : hero.mov…" at bounding box center [705, 427] width 327 height 215
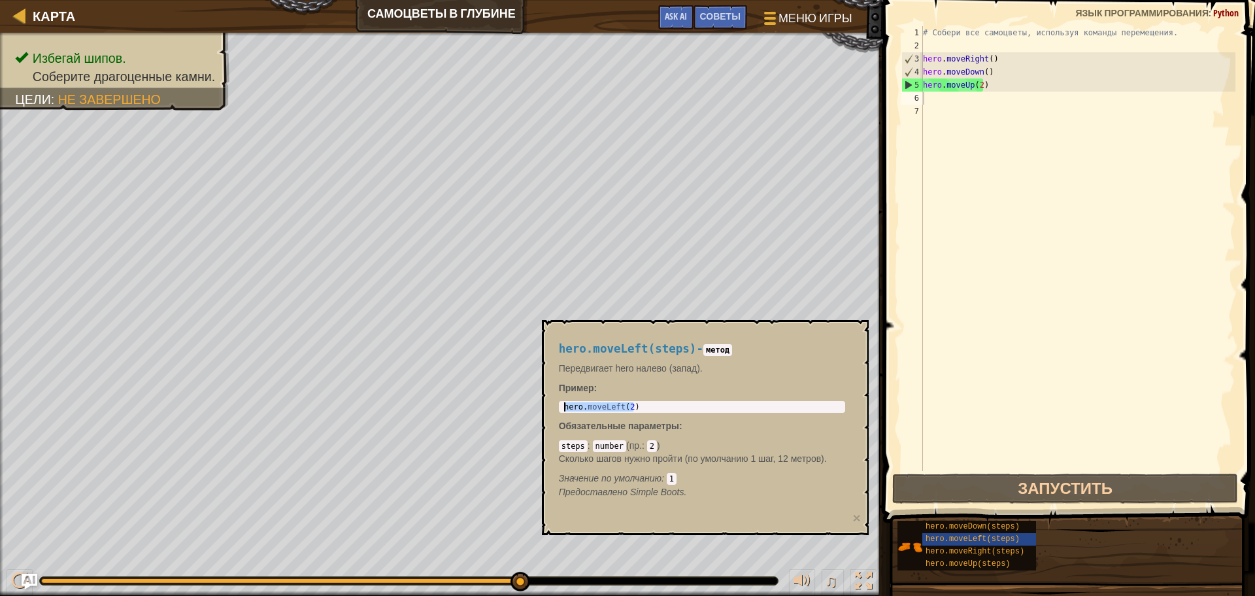
click at [947, 100] on div "# Собери все самоцветы, используя команды перемещения. hero . moveRight ( ) her…" at bounding box center [1078, 261] width 315 height 471
paste textarea "hero.moveLeft(2)"
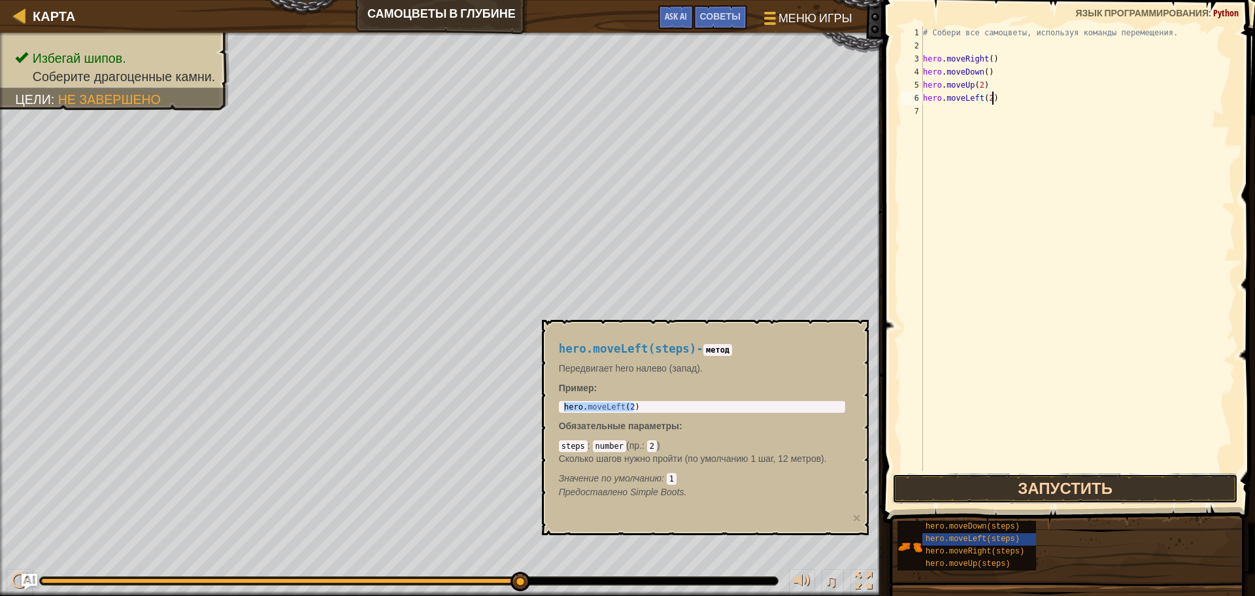
click at [1007, 486] on button "Запустить" at bounding box center [1066, 488] width 346 height 30
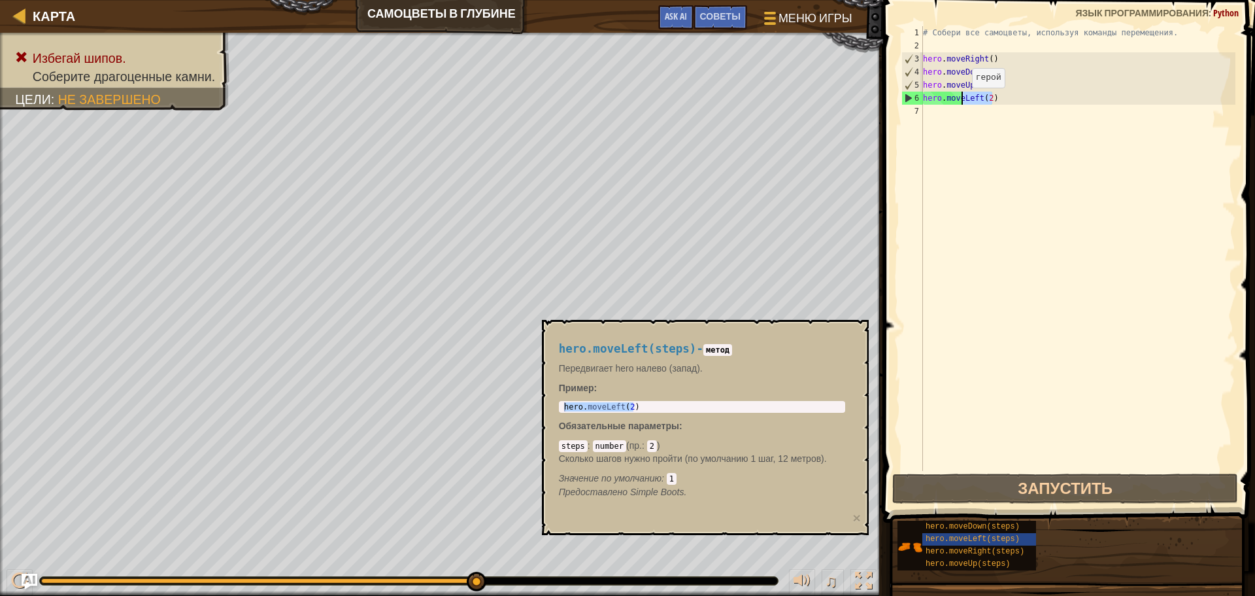
drag, startPoint x: 993, startPoint y: 98, endPoint x: 961, endPoint y: 101, distance: 32.1
click at [961, 101] on div "# Собери все самоцветы, используя команды перемещения. hero . moveRight ( ) her…" at bounding box center [1078, 261] width 315 height 471
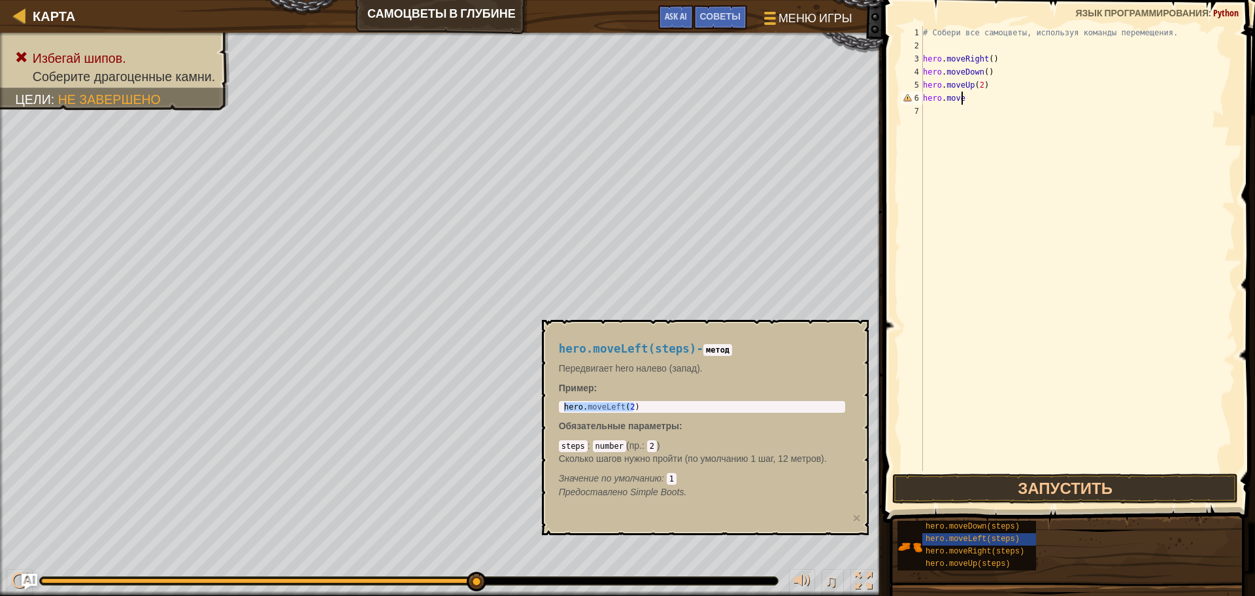
scroll to position [6, 3]
type textarea "hero.moveri"
click at [989, 97] on div "# Собери все самоцветы, используя команды перемещения. hero . moveRight ( ) her…" at bounding box center [1078, 261] width 315 height 471
type textarea "hero.moveRight(2)"
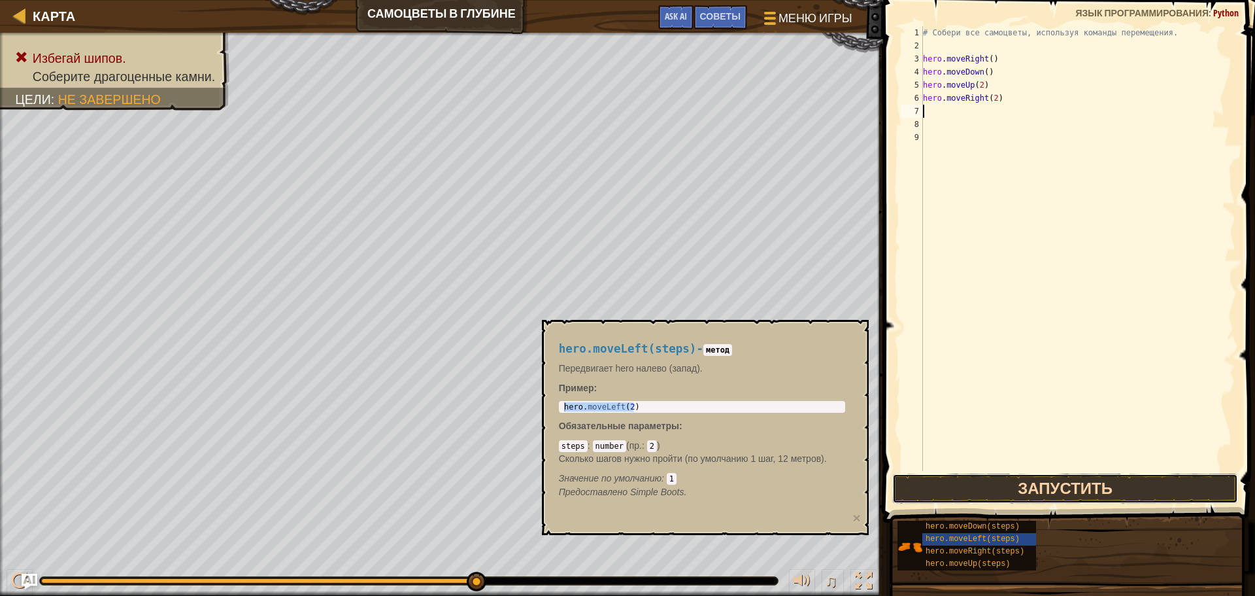
click at [1079, 492] on button "Запустить" at bounding box center [1066, 488] width 346 height 30
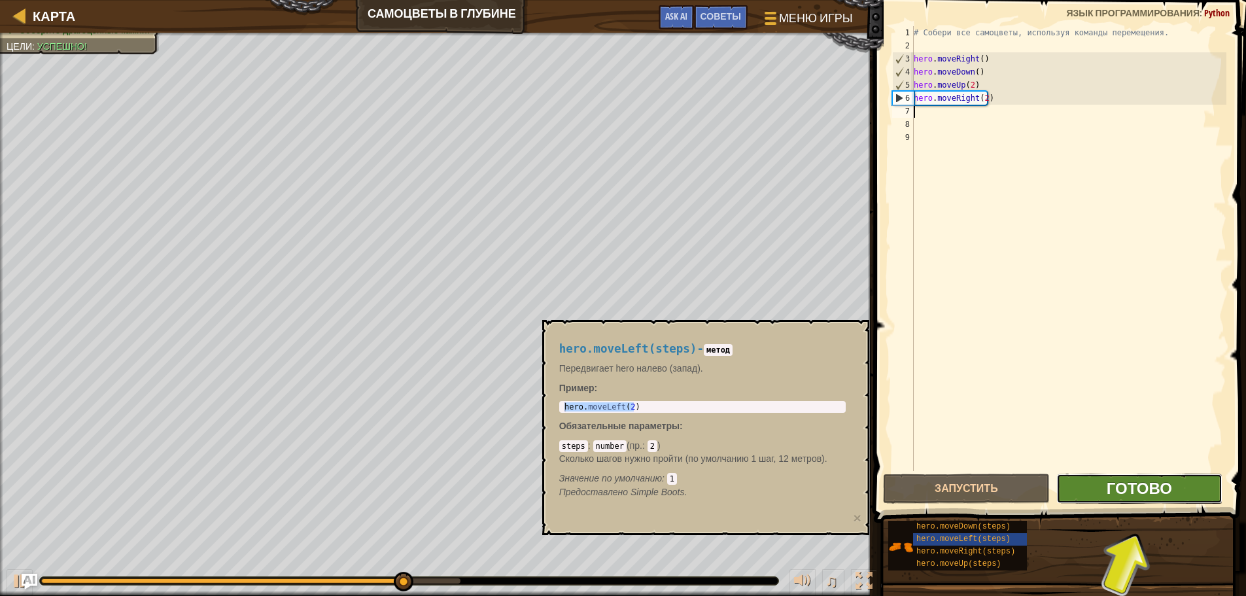
click at [1145, 494] on span "Готово" at bounding box center [1138, 487] width 65 height 21
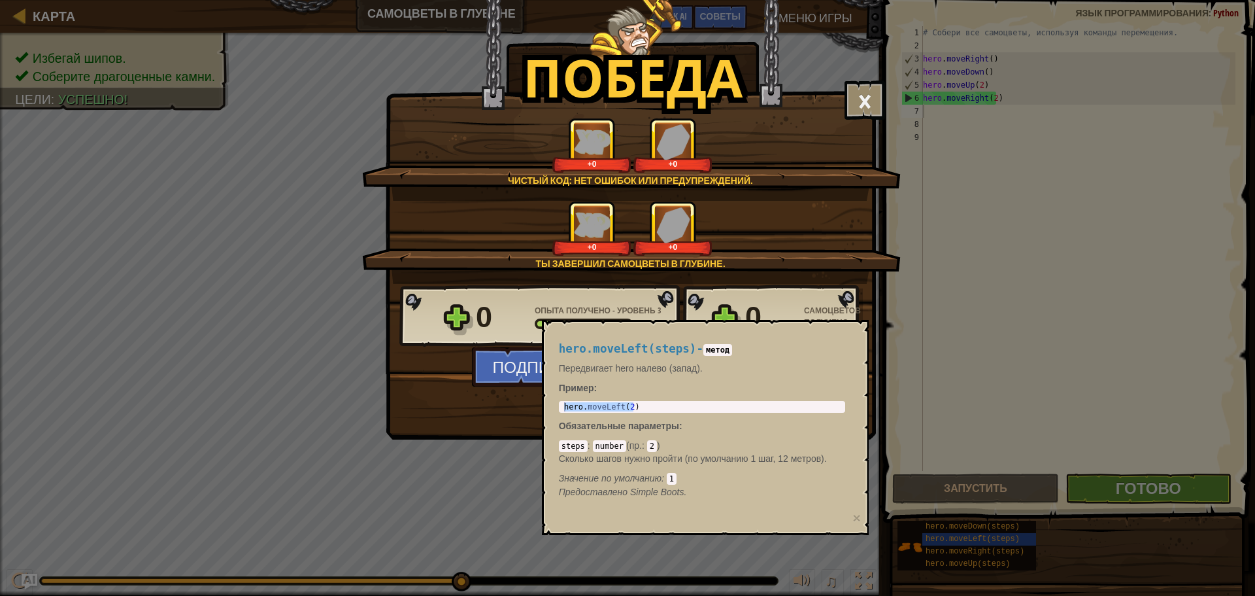
click at [908, 330] on div "Победа × Ты скоро найдёшь применение этим самоцветам. Насколько интересным был …" at bounding box center [627, 298] width 1255 height 596
click at [859, 328] on div "hero.moveLeft(steps) - метод Передвигает hero налево (запад). Пример : hero.mov…" at bounding box center [705, 427] width 327 height 215
click at [944, 558] on div "Победа × Ты скоро найдёшь применение этим самоцветам. Насколько интересным был …" at bounding box center [627, 298] width 1255 height 596
click at [862, 92] on button "×" at bounding box center [865, 99] width 41 height 39
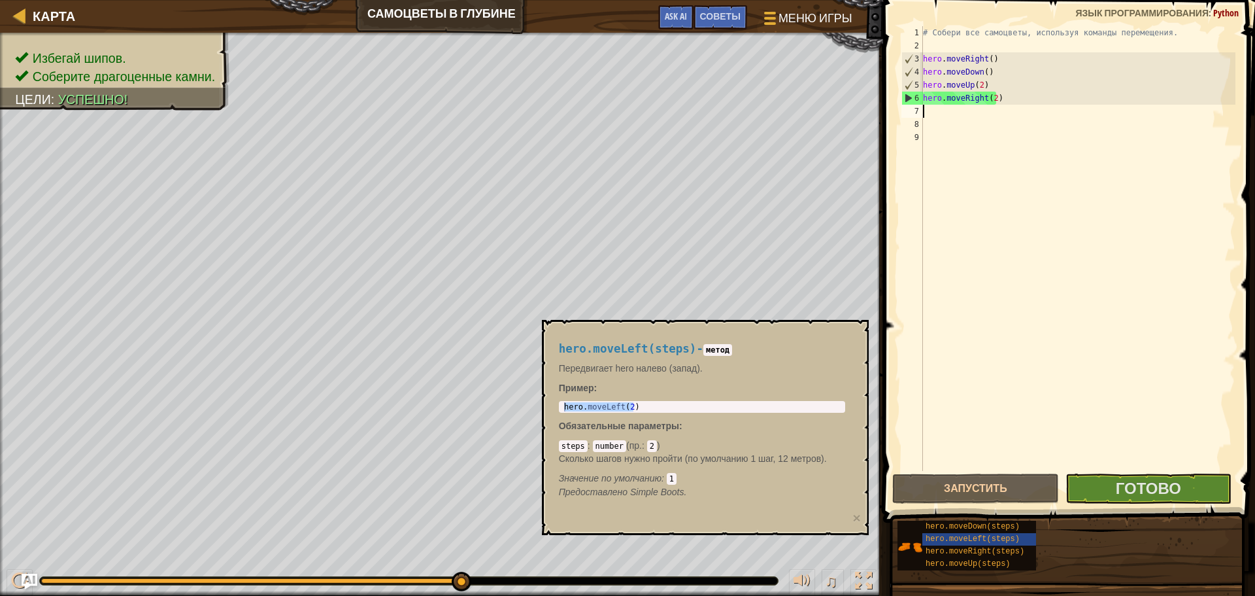
click at [859, 329] on div "hero.moveLeft(steps) - метод Передвигает hero налево (запад). Пример : hero.mov…" at bounding box center [705, 427] width 327 height 215
click at [944, 556] on div "hero.moveRight(steps)" at bounding box center [986, 551] width 126 height 12
click at [945, 561] on span "hero.moveUp(steps)" at bounding box center [968, 563] width 85 height 9
click at [857, 322] on div "hero.moveUp(steps) - метод Передвигает hero вверх (север). Пример : hero . move…" at bounding box center [705, 427] width 327 height 215
click at [942, 566] on span "hero.moveUp(steps)" at bounding box center [968, 563] width 85 height 9
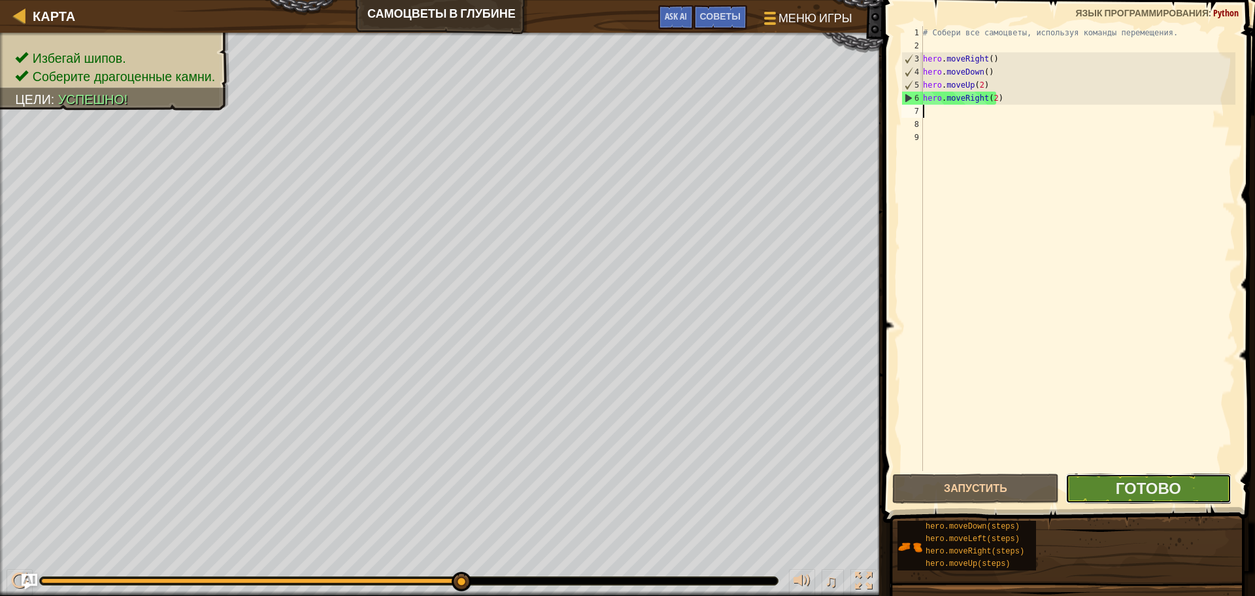
click at [1112, 484] on button "Готово" at bounding box center [1149, 488] width 166 height 30
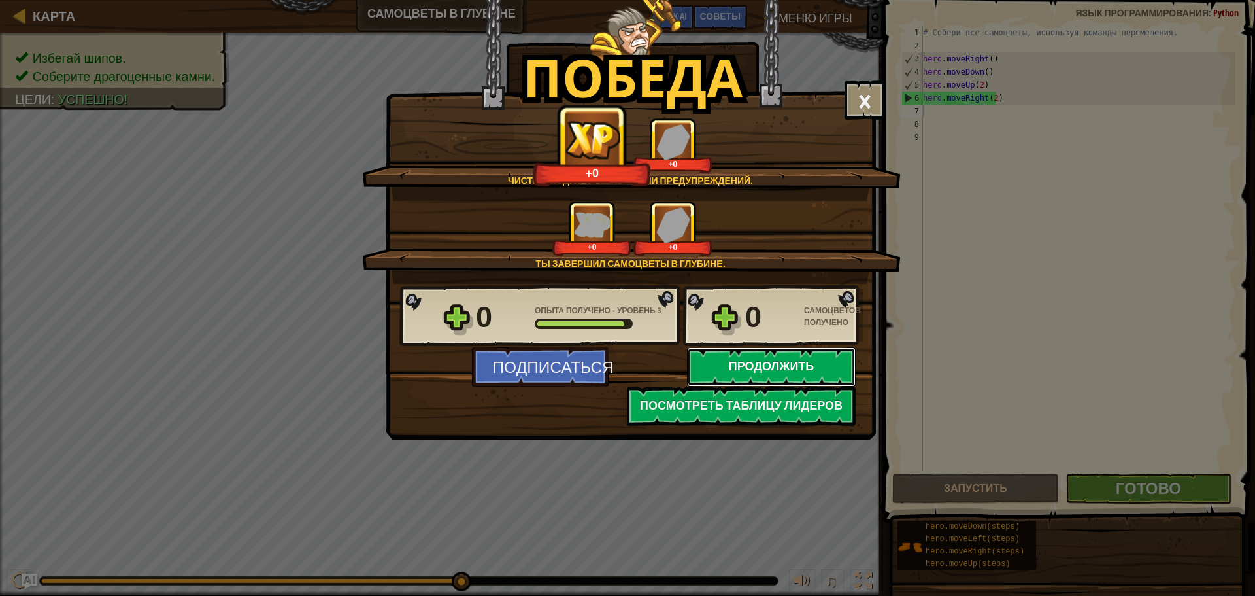
click at [795, 364] on button "Продолжить" at bounding box center [771, 366] width 169 height 39
select select "ru"
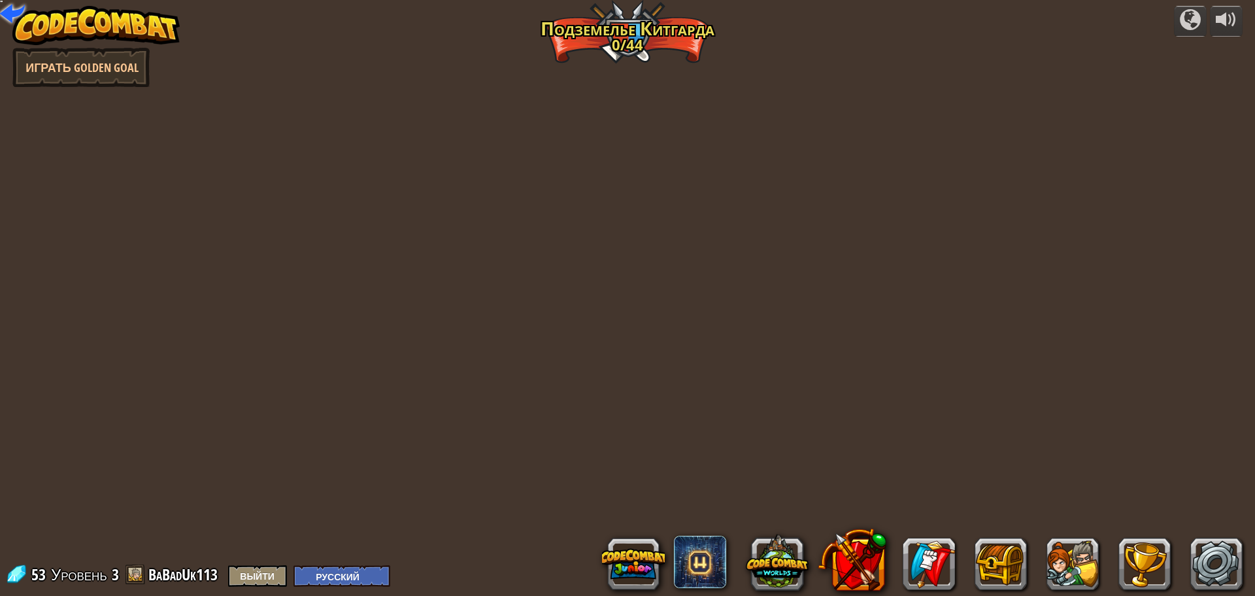
select select "ru"
